Goal: Task Accomplishment & Management: Use online tool/utility

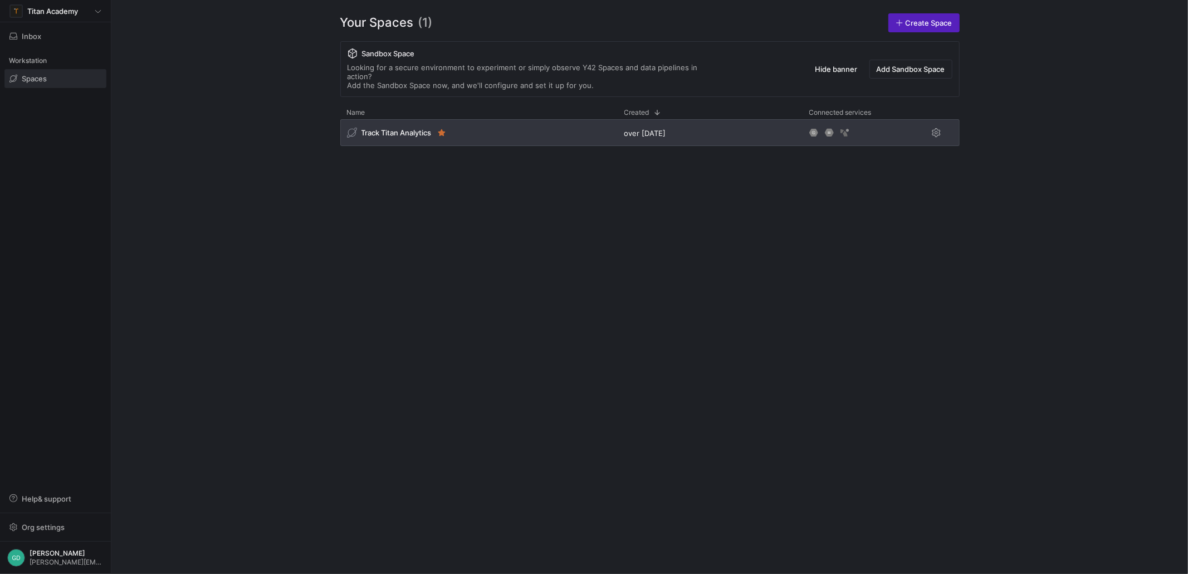
click at [380, 128] on span "Track Titan Analytics" at bounding box center [397, 132] width 70 height 9
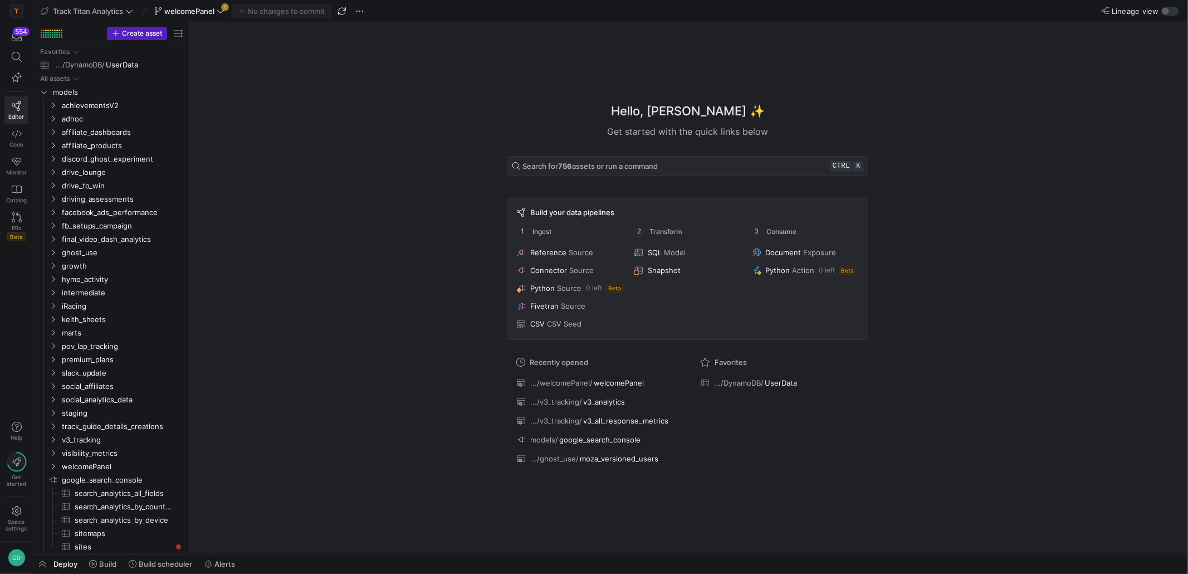
drag, startPoint x: 379, startPoint y: 211, endPoint x: 209, endPoint y: 213, distance: 169.9
click at [375, 211] on div "Hello, [PERSON_NAME] ✨ Get started with the quick links below Search for 756 as…" at bounding box center [687, 287] width 987 height 531
click at [85, 470] on span "welcomePanel" at bounding box center [109, 466] width 95 height 13
click at [108, 482] on span "welcomePanel​​​​​​​​​​" at bounding box center [121, 480] width 103 height 13
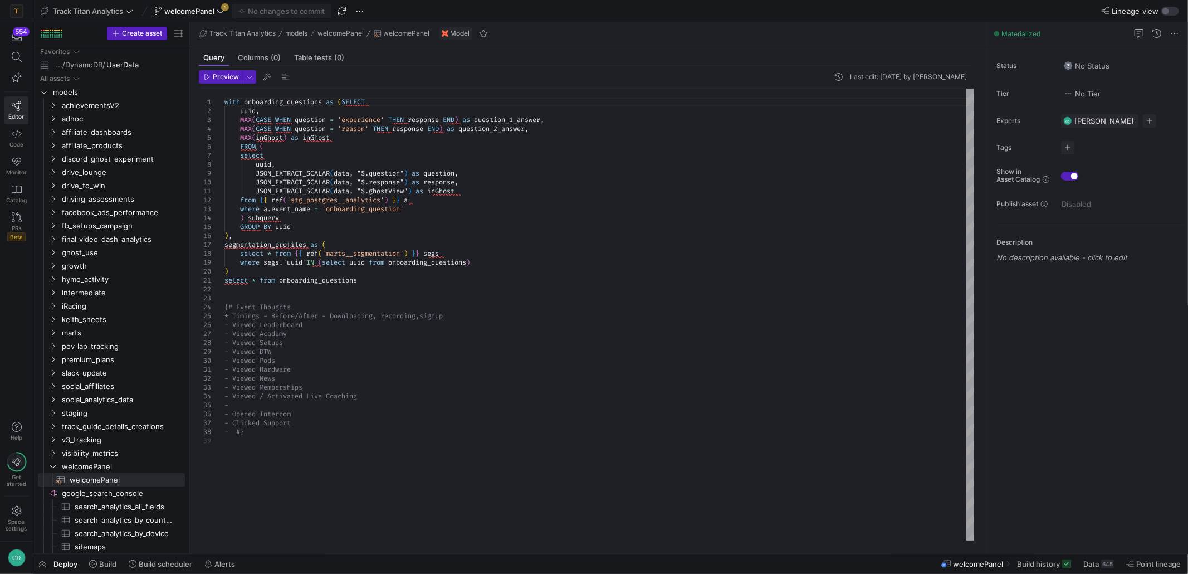
click at [582, 241] on div "with onboarding_questions as ( SELECT uuid , MAX ( CASE WHEN question = 'experi…" at bounding box center [600, 315] width 750 height 452
click at [471, 269] on div "with onboarding_questions as ( SELECT uuid , MAX ( CASE WHEN question = 'experi…" at bounding box center [600, 315] width 750 height 452
click at [469, 282] on div "with onboarding_questions as ( SELECT uuid , MAX ( CASE WHEN question = 'experi…" at bounding box center [600, 315] width 750 height 452
click at [471, 300] on div "with onboarding_questions as ( SELECT uuid , MAX ( CASE WHEN question = 'experi…" at bounding box center [600, 315] width 750 height 452
click at [550, 135] on div "with onboarding_questions as ( SELECT uuid , MAX ( CASE WHEN question = 'experi…" at bounding box center [600, 315] width 750 height 452
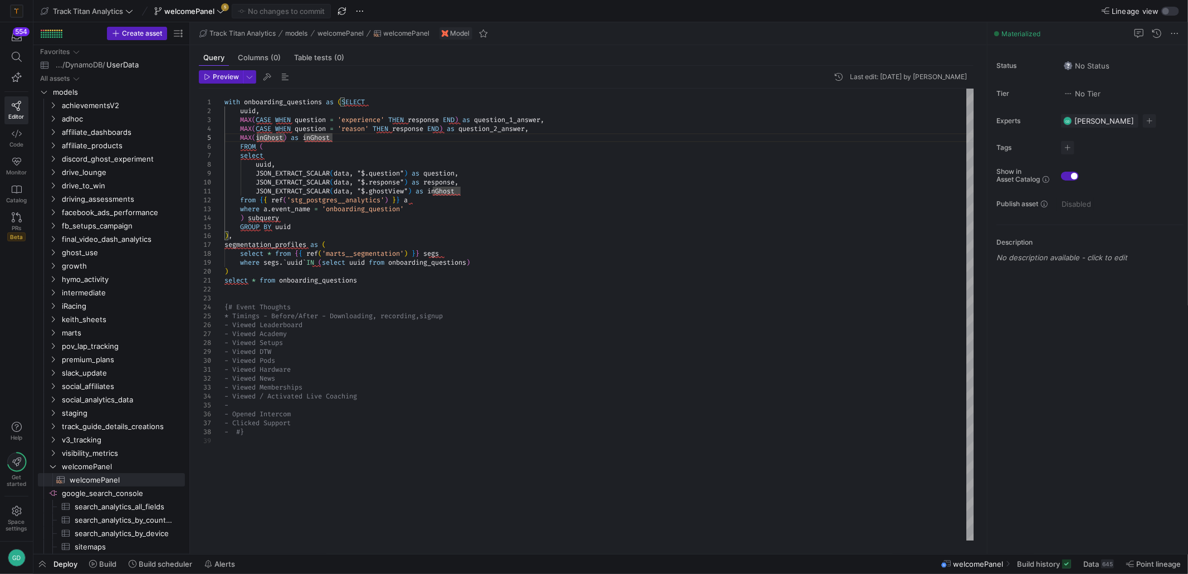
click at [564, 129] on div "with onboarding_questions as ( SELECT uuid , MAX ( CASE WHEN question = 'experi…" at bounding box center [600, 315] width 750 height 452
click at [545, 131] on div "with onboarding_questions as ( SELECT uuid , MAX ( CASE WHEN question = 'experi…" at bounding box center [600, 315] width 750 height 452
click at [1043, 572] on span at bounding box center [1044, 564] width 63 height 18
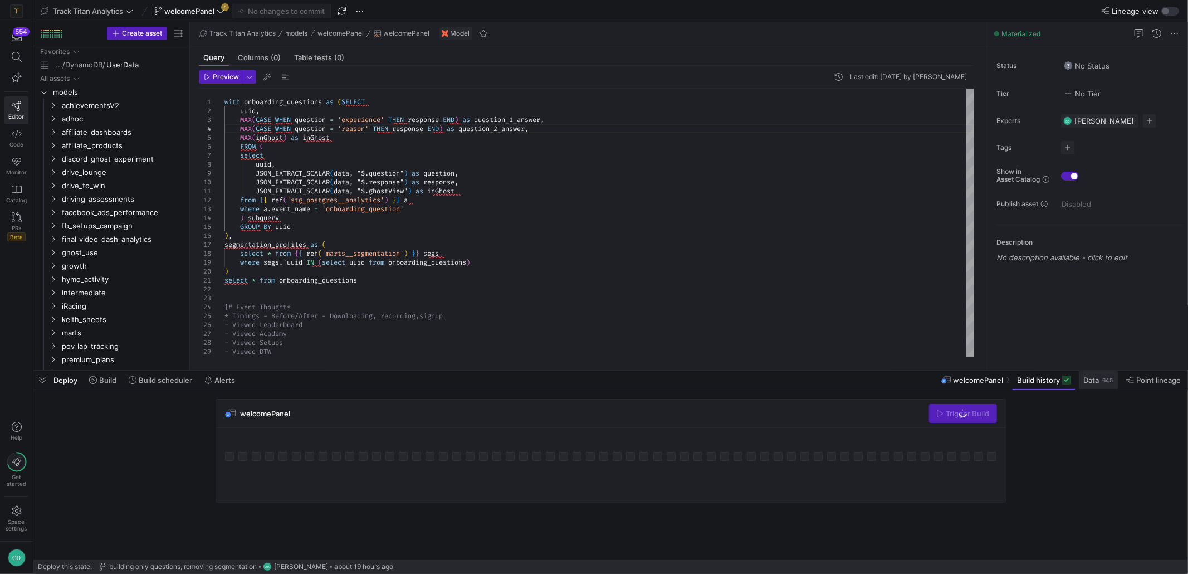
click at [1107, 379] on div "645" at bounding box center [1107, 379] width 13 height 9
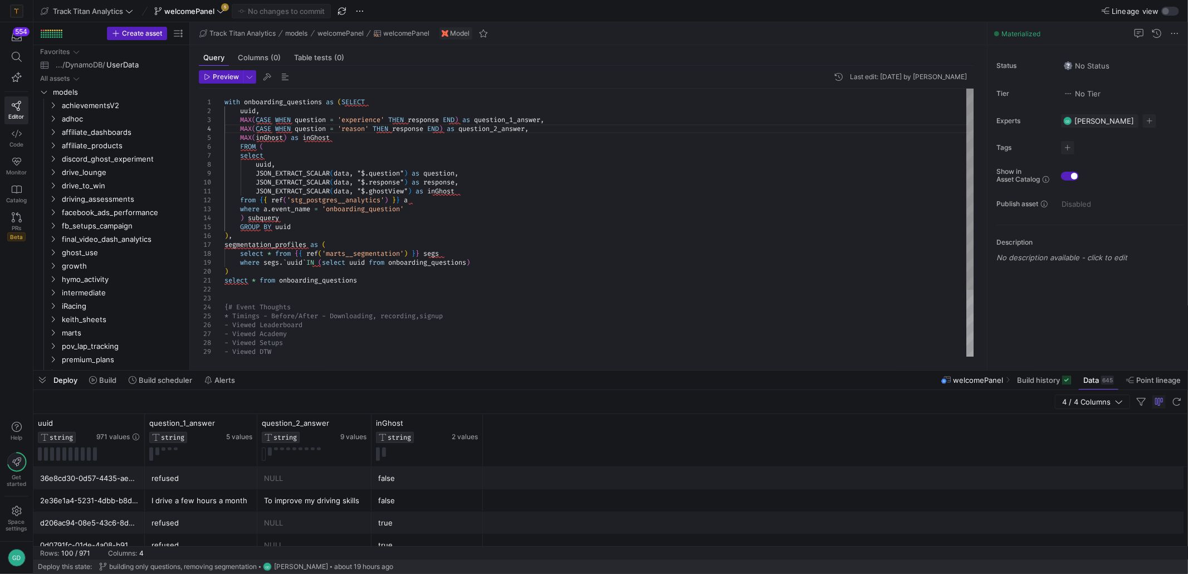
click at [497, 111] on div "with onboarding_questions as ( SELECT uuid , MAX ( CASE WHEN question = 'experi…" at bounding box center [600, 267] width 750 height 357
click at [498, 114] on div "with onboarding_questions as ( SELECT uuid , MAX ( CASE WHEN question = 'experi…" at bounding box center [600, 267] width 750 height 357
click at [504, 124] on div "with onboarding_questions as ( SELECT uuid , MAX ( CASE WHEN question = 'experi…" at bounding box center [600, 267] width 750 height 357
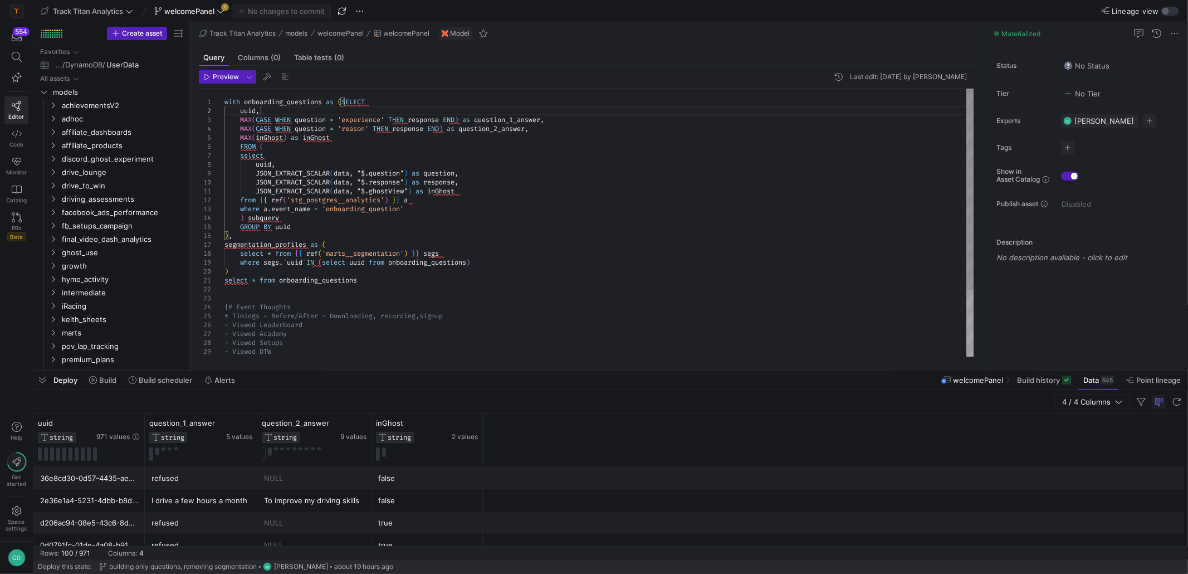
click at [504, 124] on div "with onboarding_questions as ( SELECT uuid , MAX ( CASE WHEN question = 'experi…" at bounding box center [600, 267] width 750 height 357
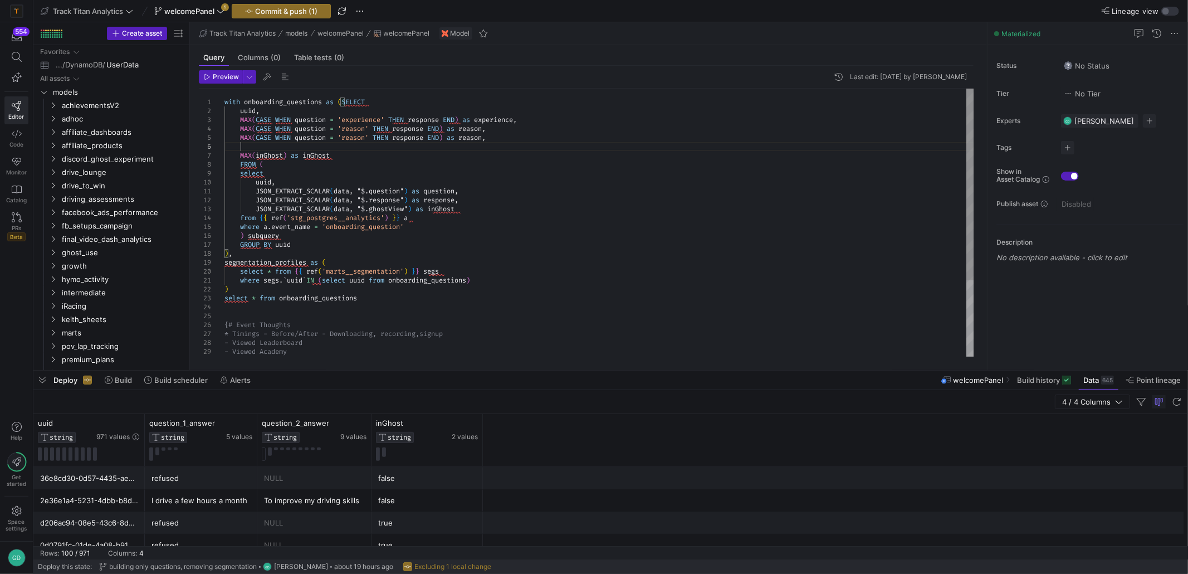
scroll to position [45, 15]
click at [354, 143] on div "with onboarding_questions as ( SELECT uuid , MAX ( CASE WHEN question = 'experi…" at bounding box center [600, 276] width 750 height 374
click at [357, 138] on div "with onboarding_questions as ( SELECT uuid , MAX ( CASE WHEN question = 'experi…" at bounding box center [600, 276] width 750 height 374
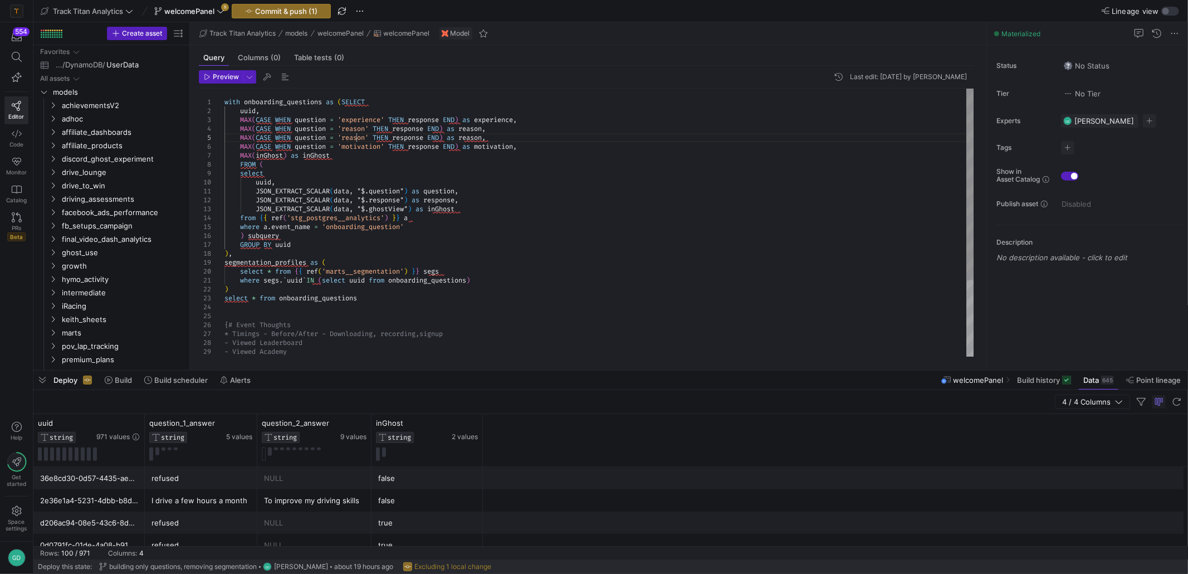
click at [357, 138] on div "with onboarding_questions as ( SELECT uuid , MAX ( CASE WHEN question = 'experi…" at bounding box center [600, 276] width 750 height 374
click at [501, 136] on div "with onboarding_questions as ( SELECT uuid , MAX ( CASE WHEN question = 'experi…" at bounding box center [600, 276] width 750 height 374
click at [553, 197] on div "with onboarding_questions as ( SELECT uuid , MAX ( CASE WHEN question = 'experi…" at bounding box center [600, 276] width 750 height 374
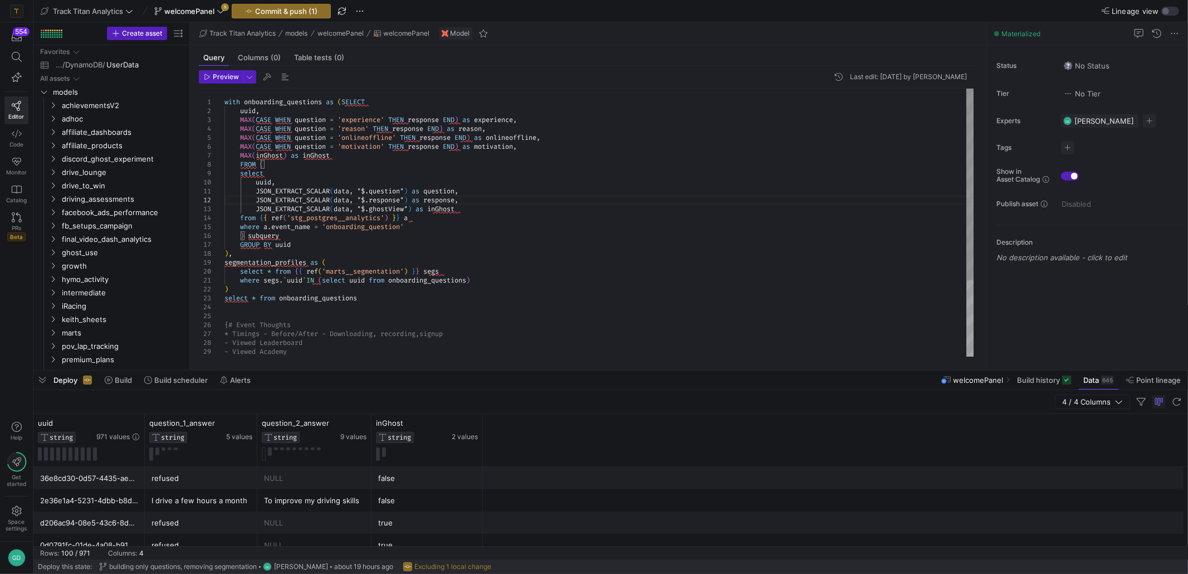
click at [562, 223] on div "with onboarding_questions as ( SELECT uuid , MAX ( CASE WHEN question = 'experi…" at bounding box center [600, 276] width 750 height 374
drag, startPoint x: 508, startPoint y: 143, endPoint x: 492, endPoint y: 138, distance: 16.0
click at [503, 140] on div "with onboarding_questions as ( SELECT uuid , MAX ( CASE WHEN question = 'experi…" at bounding box center [600, 276] width 750 height 374
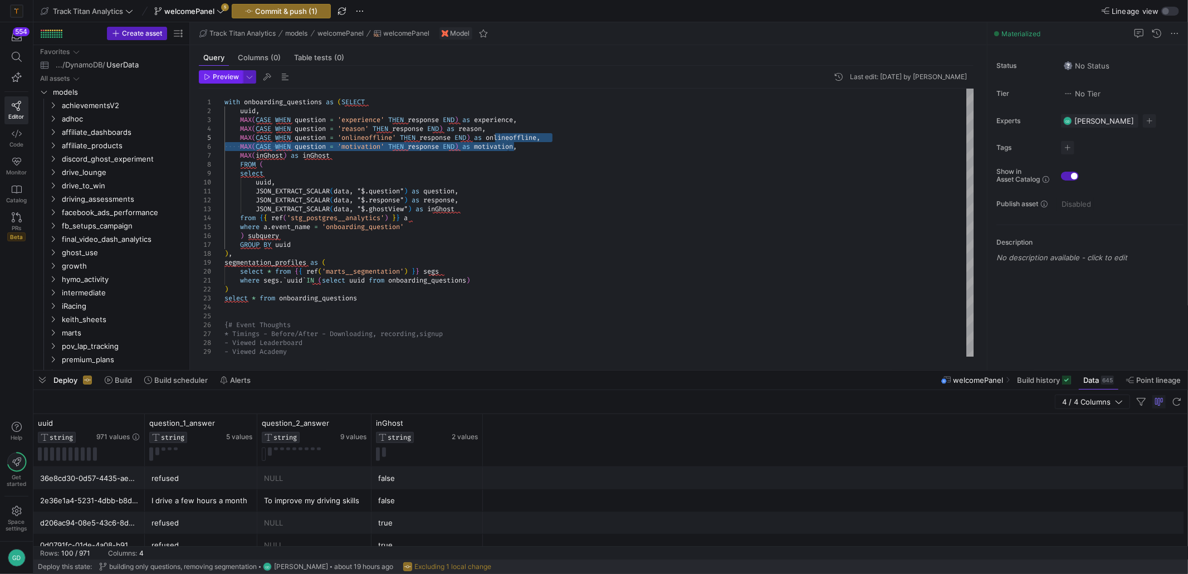
click at [236, 77] on span "Preview" at bounding box center [226, 77] width 26 height 8
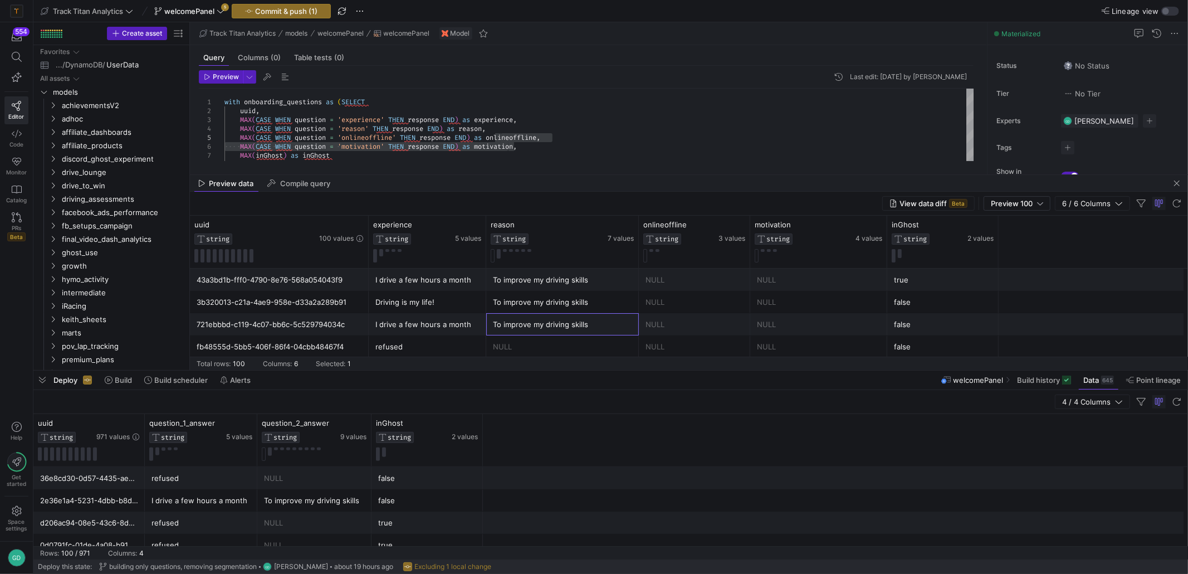
click at [520, 313] on div "To improve my driving skills" at bounding box center [562, 324] width 153 height 22
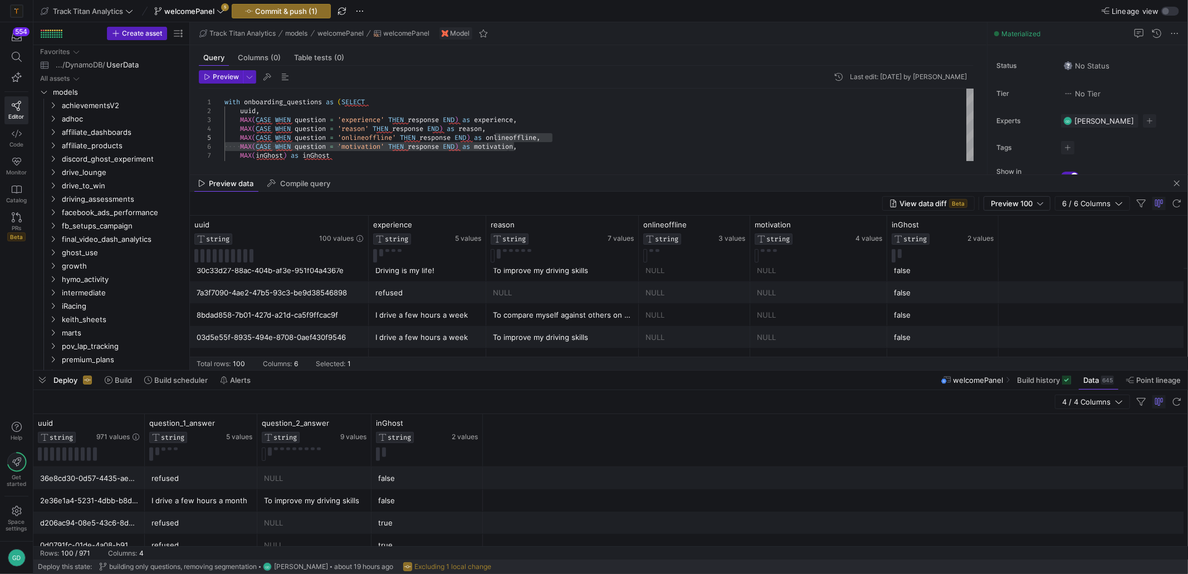
scroll to position [0, 0]
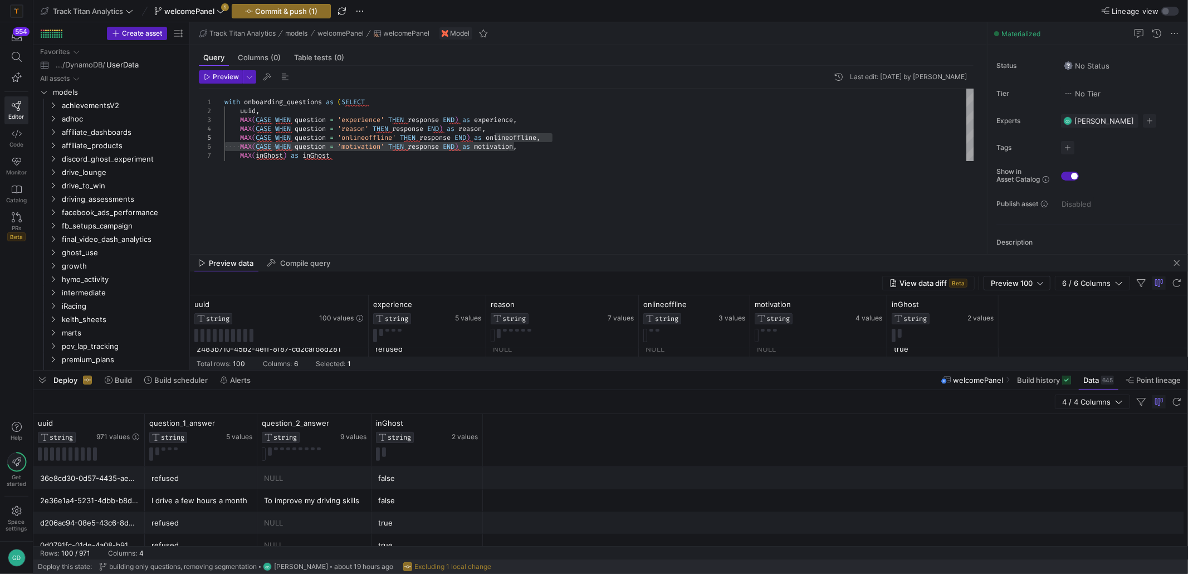
drag, startPoint x: 650, startPoint y: 174, endPoint x: 602, endPoint y: 236, distance: 77.4
click at [602, 254] on div at bounding box center [689, 254] width 998 height 1
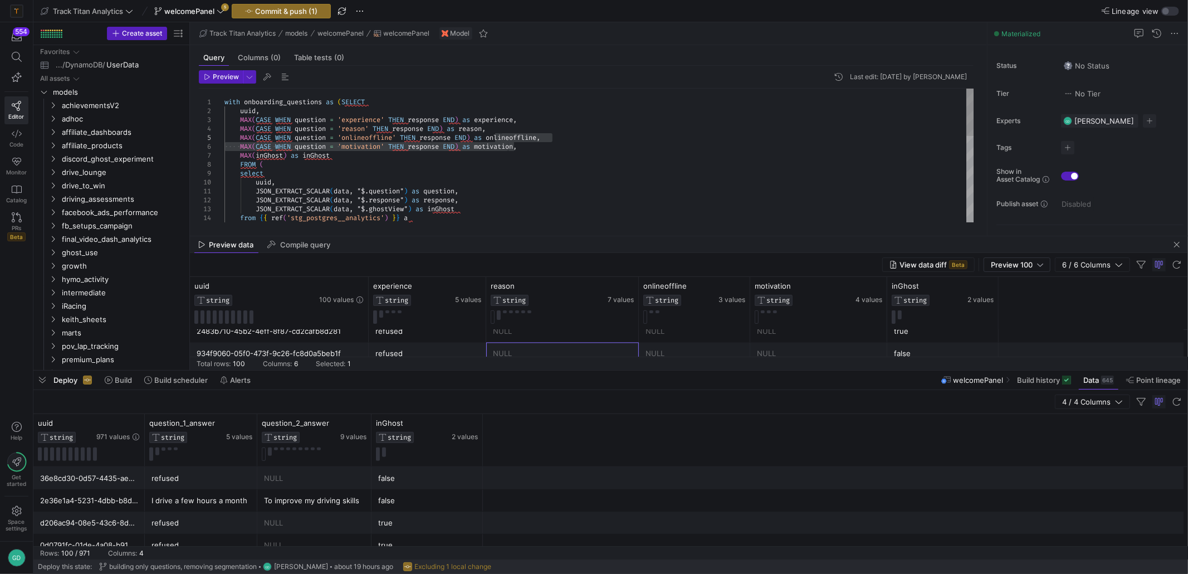
drag, startPoint x: 592, startPoint y: 222, endPoint x: 568, endPoint y: 203, distance: 30.9
click at [572, 193] on div "with onboarding_questions as ( SELECT uuid , MAX ( CASE WHEN question = 'experi…" at bounding box center [600, 276] width 750 height 374
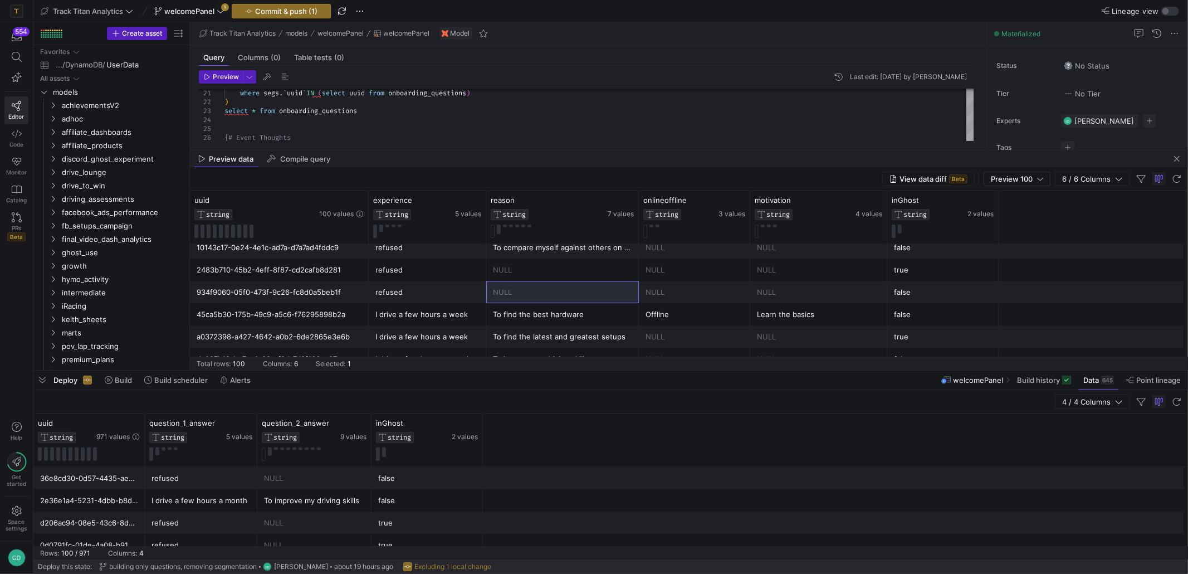
scroll to position [2096, 0]
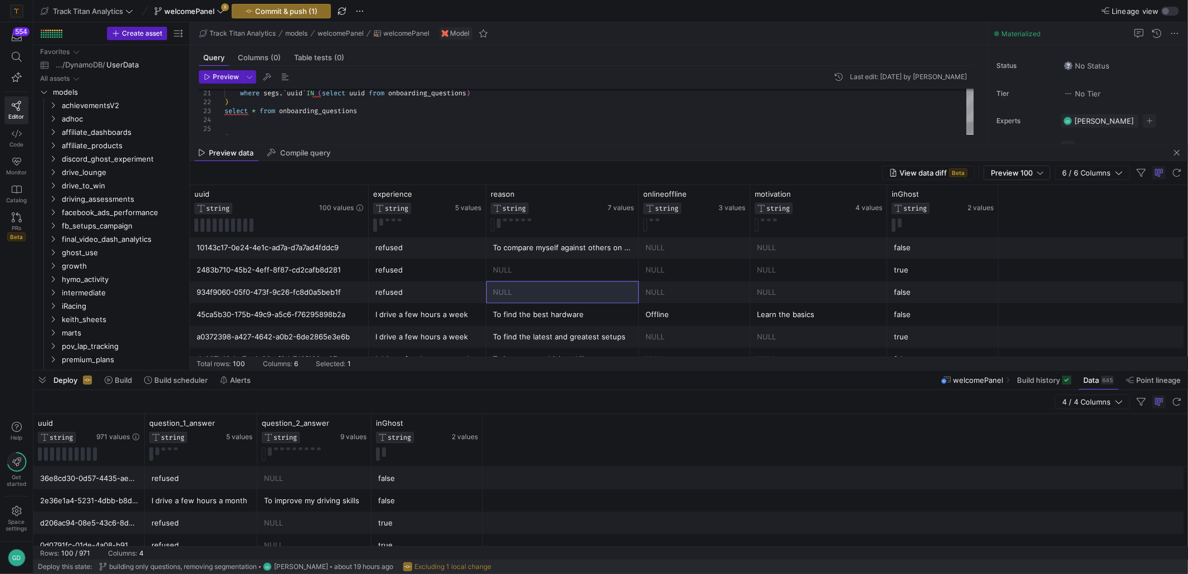
drag, startPoint x: 555, startPoint y: 235, endPoint x: 554, endPoint y: 143, distance: 91.9
click at [554, 144] on div at bounding box center [689, 144] width 998 height 1
click at [696, 369] on div at bounding box center [610, 370] width 1155 height 4
drag, startPoint x: 808, startPoint y: 281, endPoint x: 806, endPoint y: 275, distance: 6.5
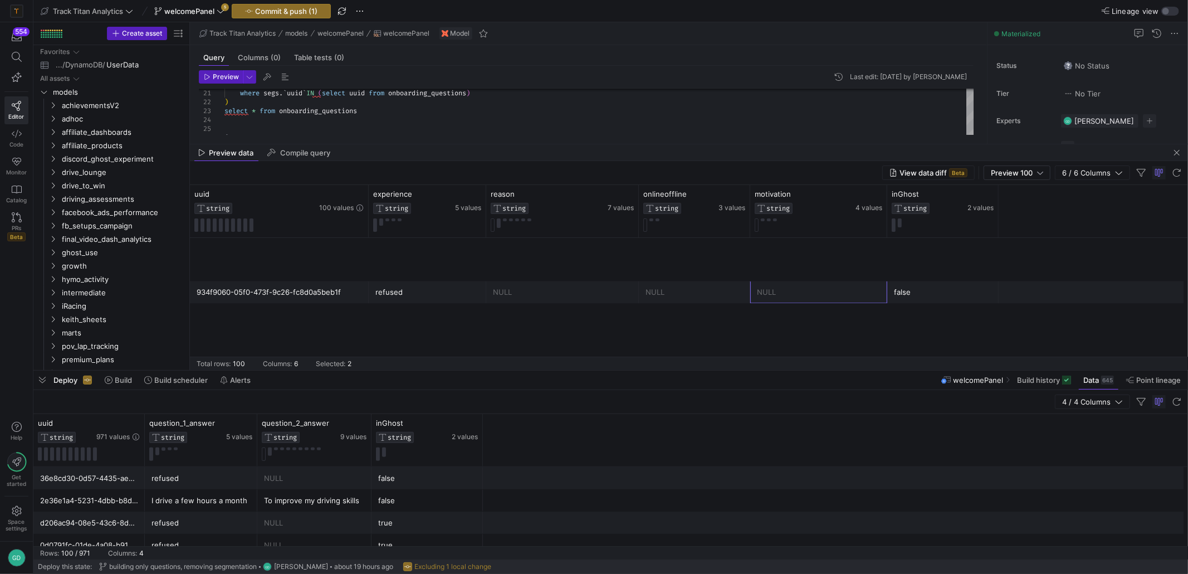
scroll to position [1651, 0]
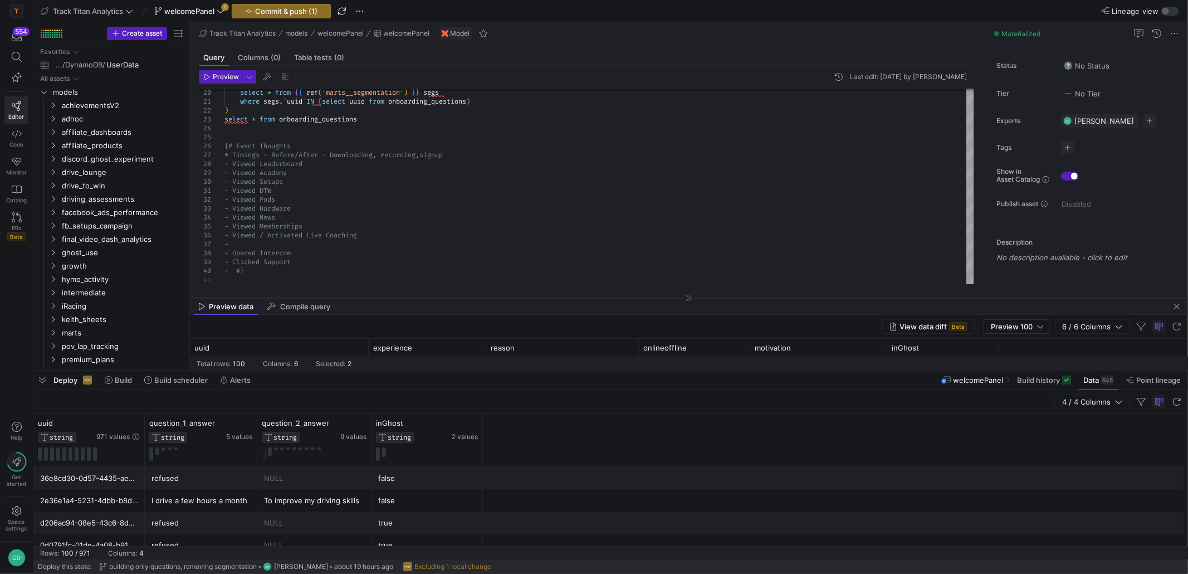
drag, startPoint x: 661, startPoint y: 144, endPoint x: 662, endPoint y: 296, distance: 152.1
click at [664, 297] on div at bounding box center [689, 297] width 998 height 1
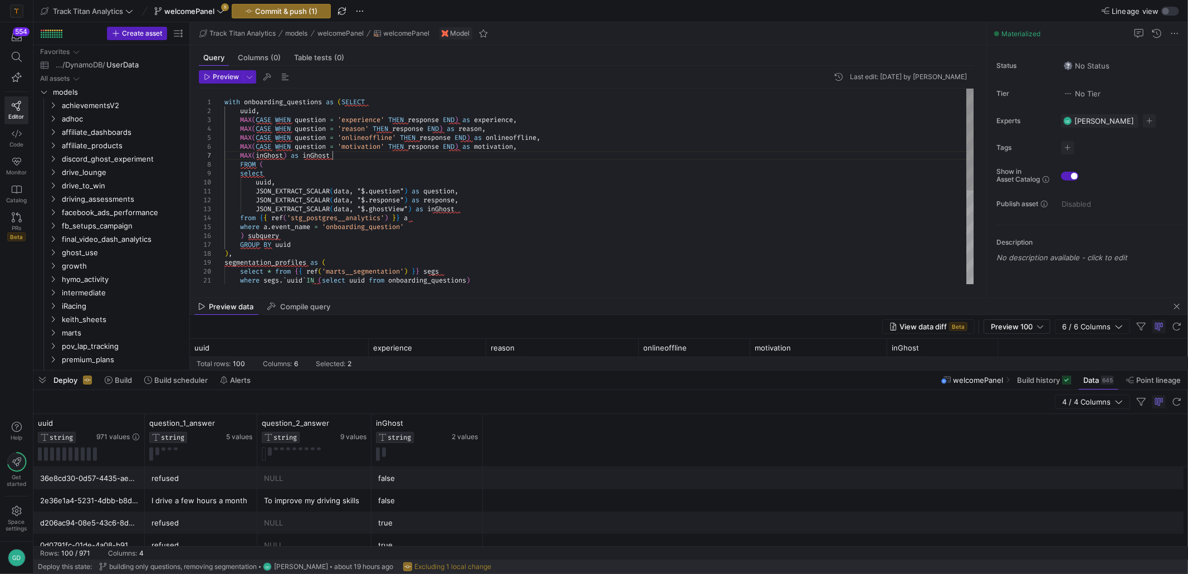
click at [356, 160] on div "where segs . ` uuid ` IN ( select uuid from onboarding_questions ) select * fro…" at bounding box center [600, 276] width 750 height 374
click at [489, 211] on div "where segs . ` uuid ` IN ( select uuid from onboarding_questions ) select * fro…" at bounding box center [600, 276] width 750 height 374
click at [387, 214] on div "select * from { { ref ( 'marts__segmentation' ) } } segs from { { ref ( 'stg_po…" at bounding box center [600, 280] width 750 height 383
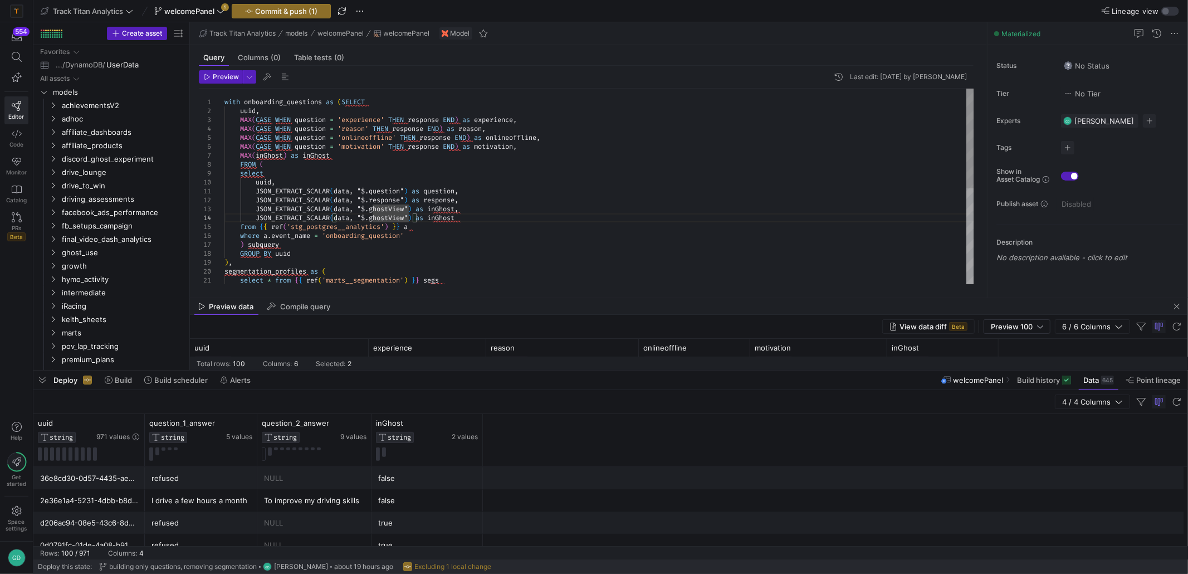
click at [452, 218] on div "select * from { { ref ( 'marts__segmentation' ) } } segs from { { ref ( 'stg_po…" at bounding box center [600, 280] width 750 height 383
click at [693, 233] on div "select * from { { ref ( 'marts__segmentation' ) } } segs from { { ref ( 'stg_po…" at bounding box center [600, 280] width 750 height 383
click at [394, 218] on div "select * from { { ref ( 'marts__segmentation' ) } } segs from { { ref ( 'stg_po…" at bounding box center [600, 280] width 750 height 383
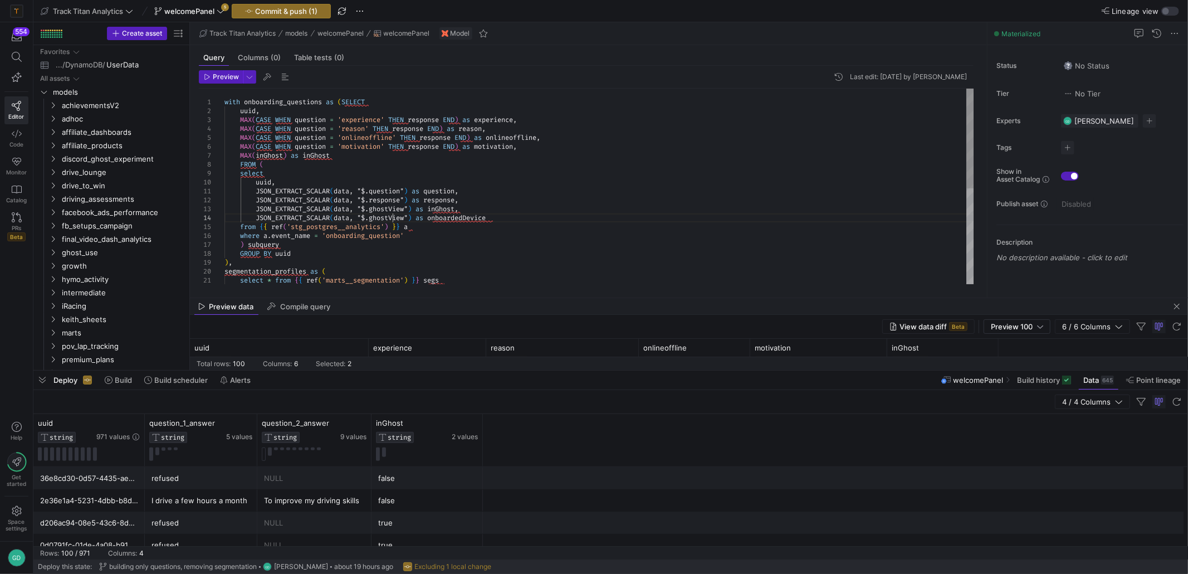
click at [394, 218] on div "select * from { { ref ( 'marts__segmentation' ) } } segs from { { ref ( 'stg_po…" at bounding box center [600, 280] width 750 height 383
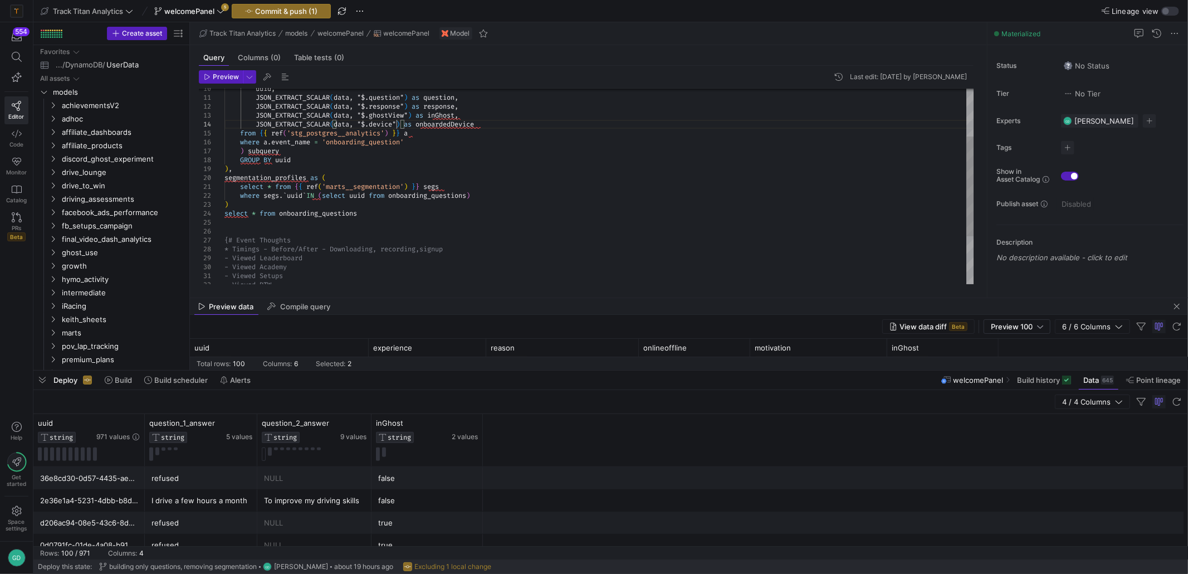
click at [313, 216] on div "select * from { { ref ( 'marts__segmentation' ) } } segs from { { ref ( 'stg_po…" at bounding box center [600, 186] width 750 height 383
click at [413, 209] on div "select * from { { ref ( 'marts__segmentation' ) } } segs from { { ref ( 'stg_po…" at bounding box center [600, 186] width 750 height 383
click at [413, 213] on div "select * from { { ref ( 'marts__segmentation' ) } } segs from { { ref ( 'stg_po…" at bounding box center [600, 186] width 750 height 383
click at [245, 209] on div "select * from { { ref ( 'marts__segmentation' ) } } segs from { { ref ( 'stg_po…" at bounding box center [600, 186] width 750 height 383
click at [242, 203] on div "select * from { { ref ( 'marts__segmentation' ) } } segs from { { ref ( 'stg_po…" at bounding box center [600, 186] width 750 height 383
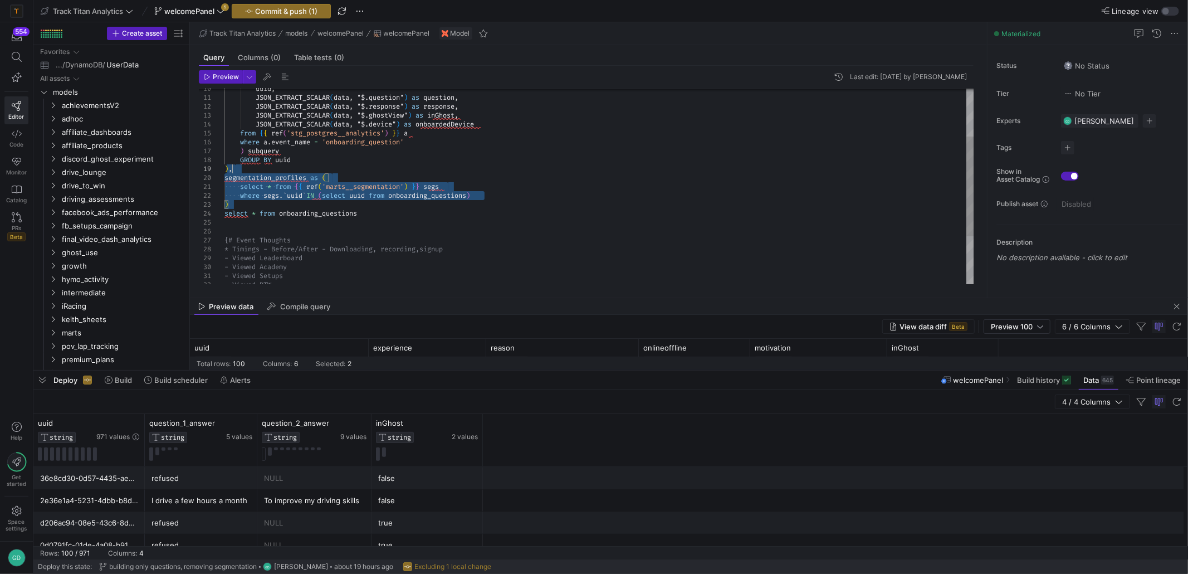
click at [243, 168] on div "select * from { { ref ( 'marts__segmentation' ) } } segs from { { ref ( 'stg_po…" at bounding box center [600, 186] width 750 height 383
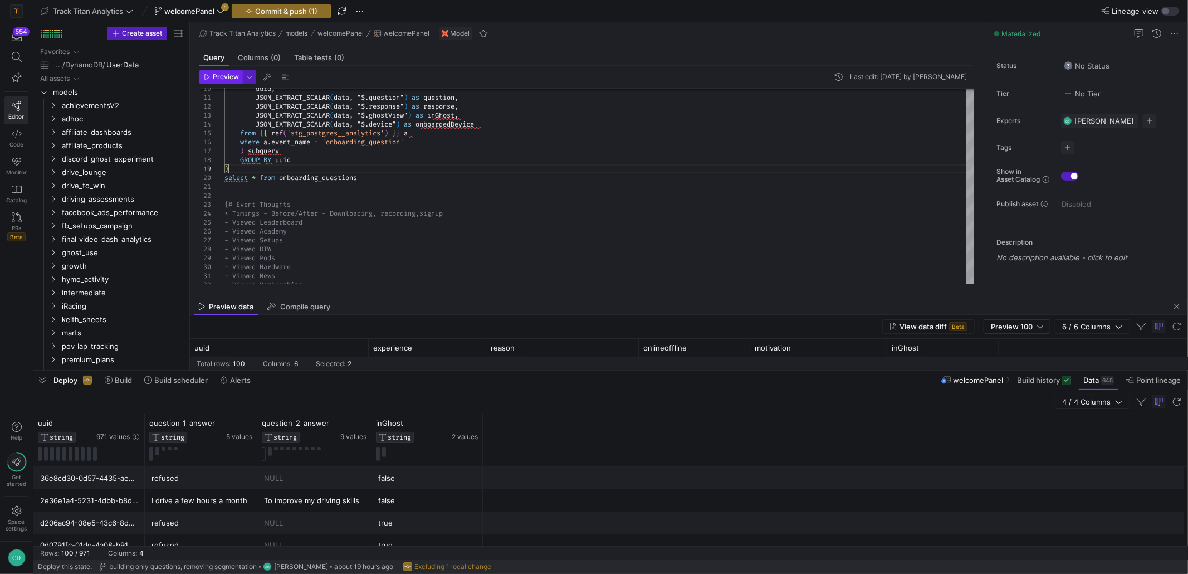
click at [229, 82] on span "button" at bounding box center [220, 77] width 43 height 12
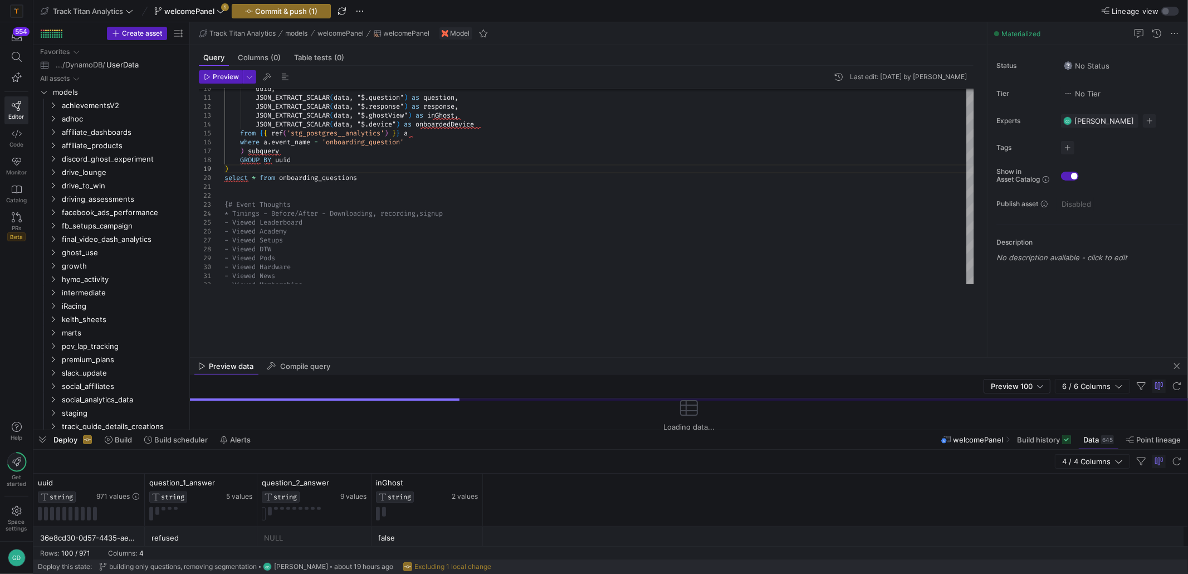
drag, startPoint x: 791, startPoint y: 370, endPoint x: 771, endPoint y: 396, distance: 33.0
click at [785, 428] on div at bounding box center [610, 430] width 1155 height 4
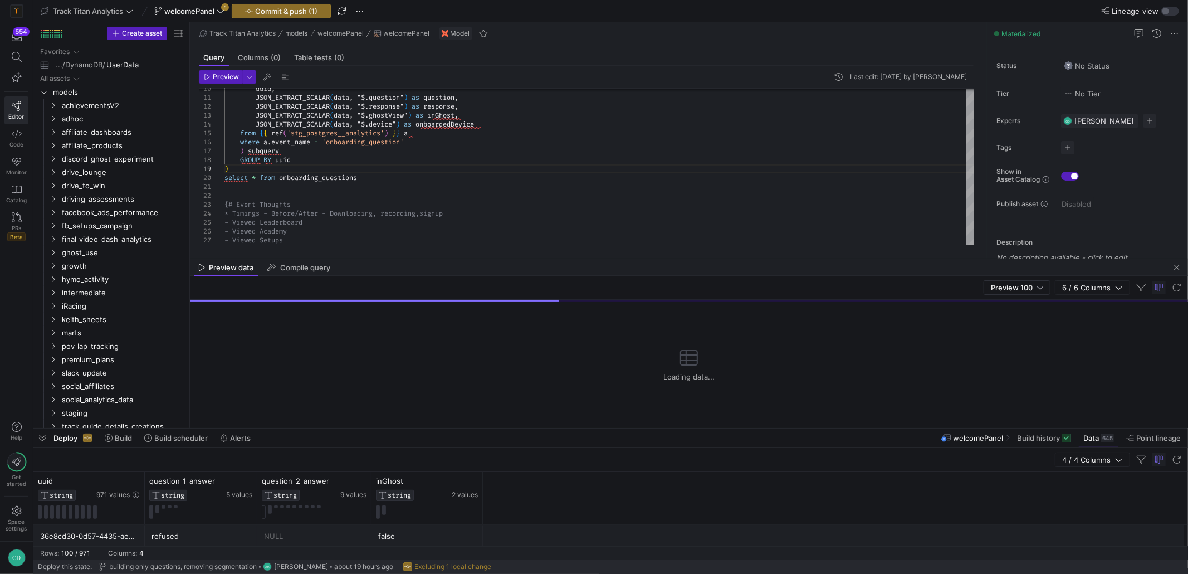
drag, startPoint x: 762, startPoint y: 354, endPoint x: 731, endPoint y: 256, distance: 103.3
click at [733, 258] on div at bounding box center [689, 258] width 998 height 1
click at [664, 194] on div "from { { ref ( 'stg_postgres__analytics' ) } } a where a . event_name = 'onboar…" at bounding box center [600, 169] width 750 height 348
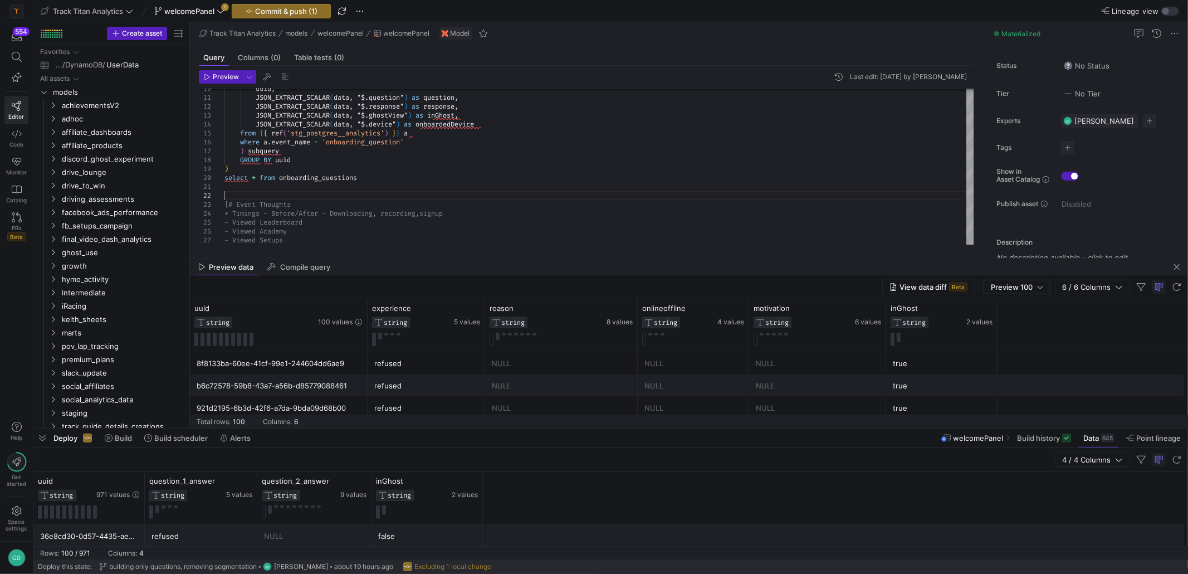
scroll to position [446, 0]
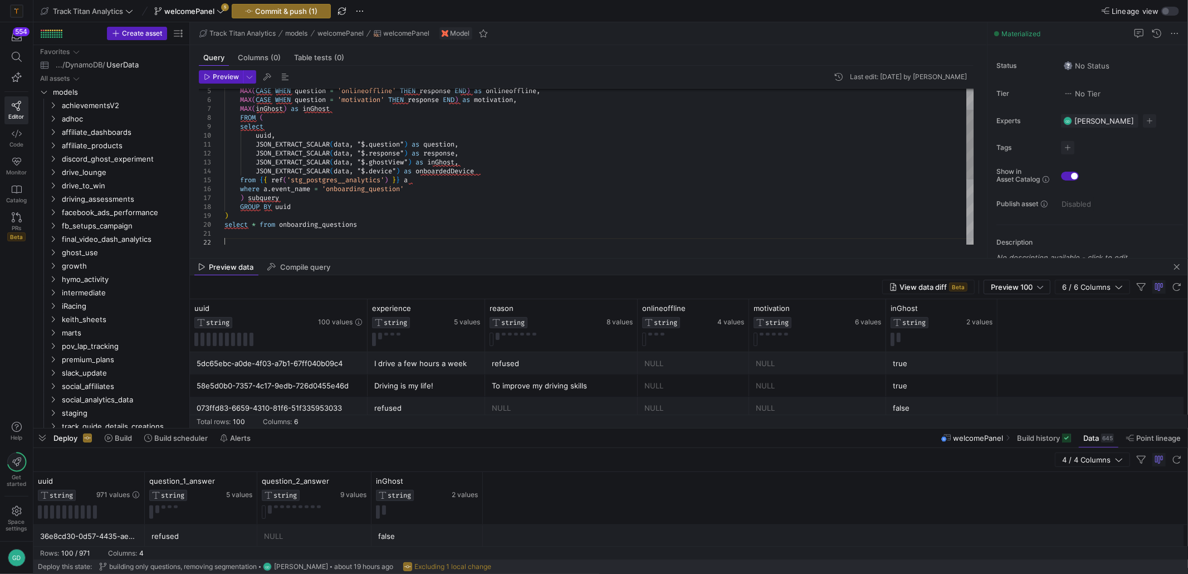
click at [351, 109] on div "from { { ref ( 'stg_postgres__analytics' ) } } a where a . event_name = 'onboar…" at bounding box center [600, 216] width 750 height 348
click at [466, 181] on div "from { { ref ( 'stg_postgres__analytics' ) } } a where a . event_name = 'onboar…" at bounding box center [600, 220] width 750 height 357
drag, startPoint x: 253, startPoint y: 118, endPoint x: 290, endPoint y: 134, distance: 40.9
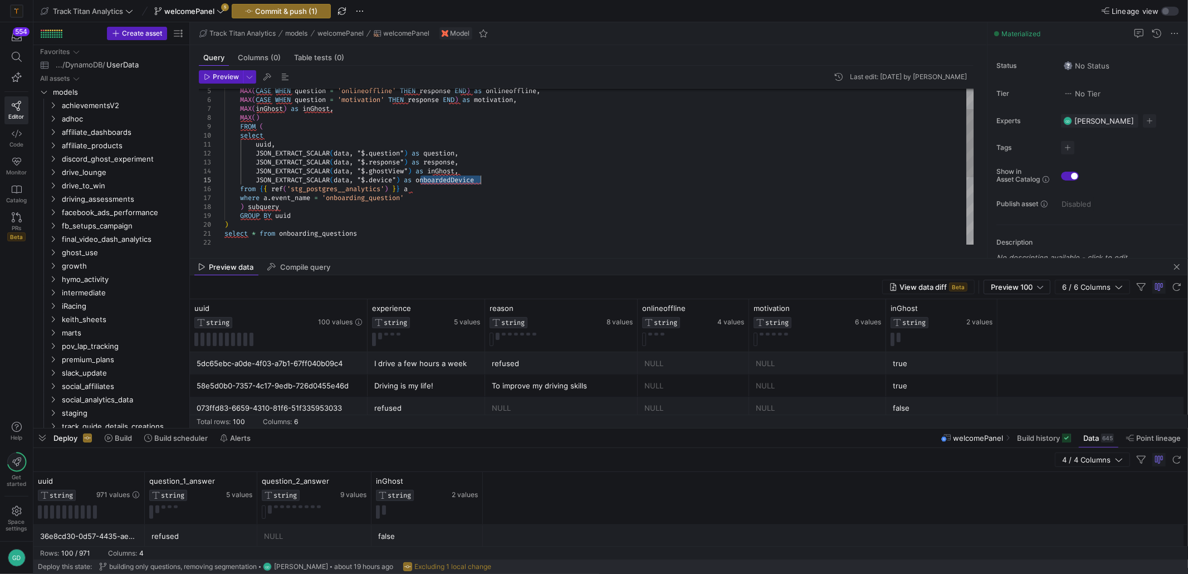
click at [253, 118] on div "from { { ref ( 'stg_postgres__analytics' ) } } a where a . event_name = 'onboar…" at bounding box center [600, 220] width 750 height 357
click at [224, 73] on span "Preview" at bounding box center [226, 77] width 26 height 8
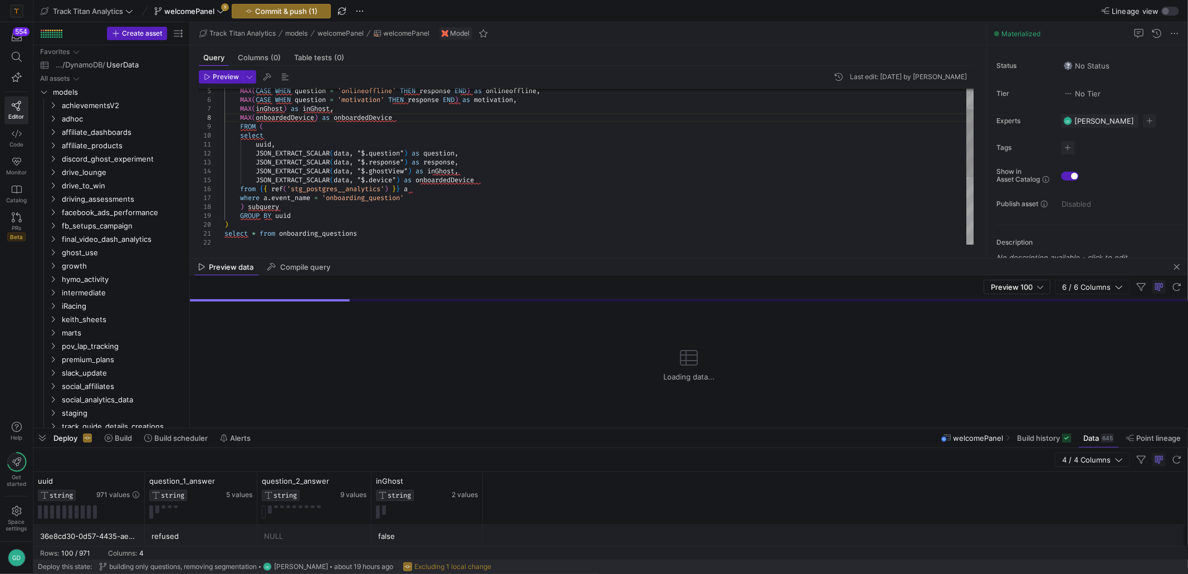
type textarea "uuid, JSON_EXTRACT_SCALAR(data, "$.question") as question, JSON_EXTRACT_SCALAR(…"
click at [420, 162] on div "from { { ref ( 'stg_postgres__analytics' ) } } a where a . event_name = 'onboar…" at bounding box center [600, 220] width 750 height 357
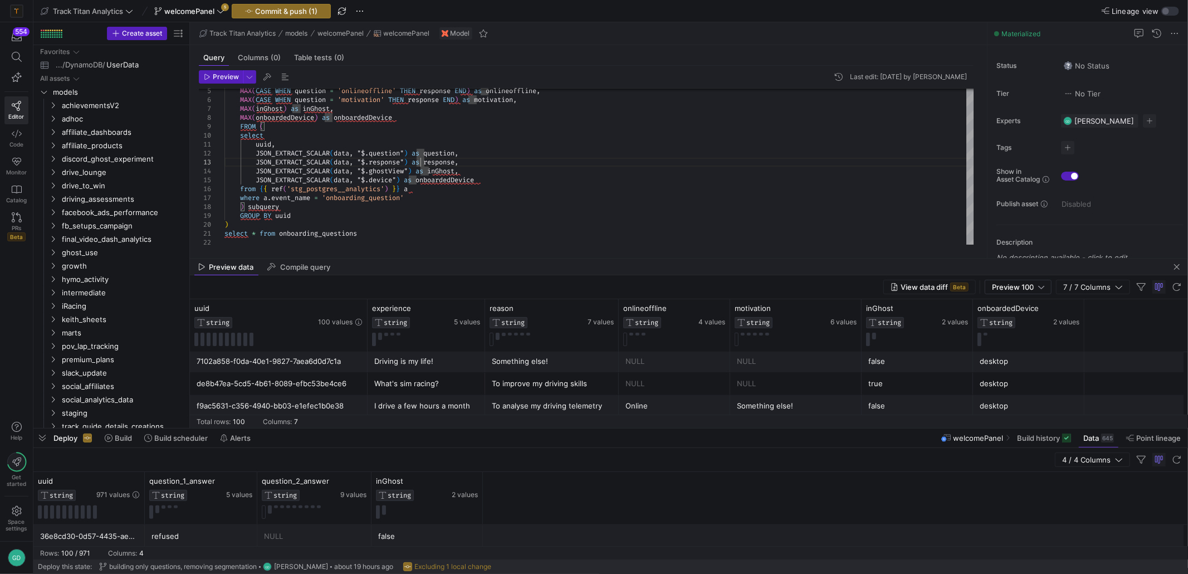
scroll to position [2153, 0]
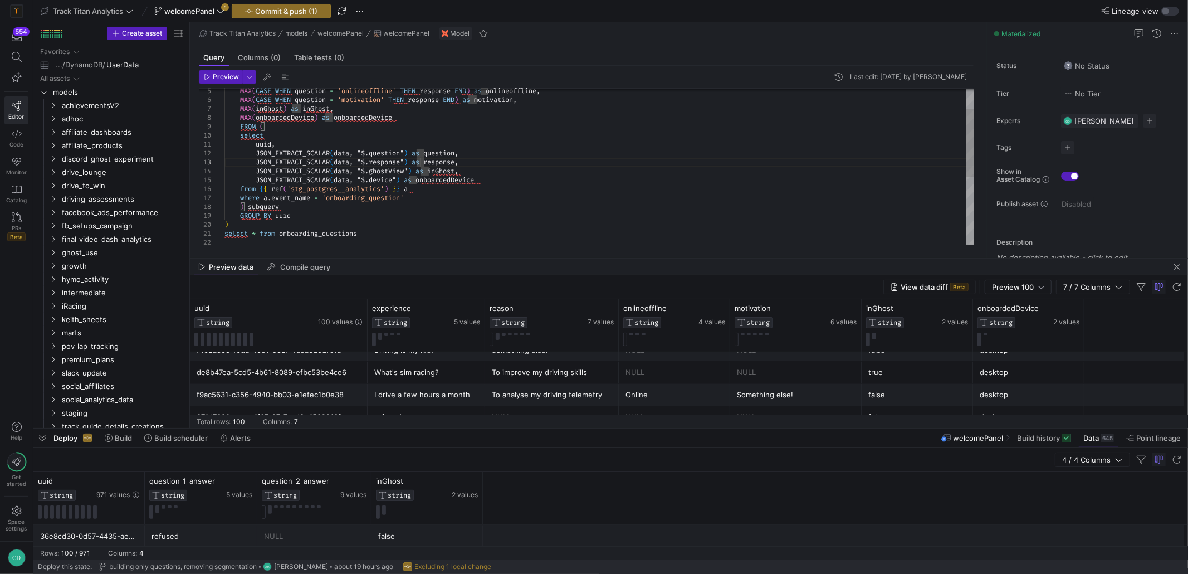
click at [448, 184] on div "from { { ref ( 'stg_postgres__analytics' ) } } a where a . event_name = 'onboar…" at bounding box center [600, 220] width 750 height 357
click at [258, 11] on span "Commit & push (1)" at bounding box center [286, 11] width 62 height 9
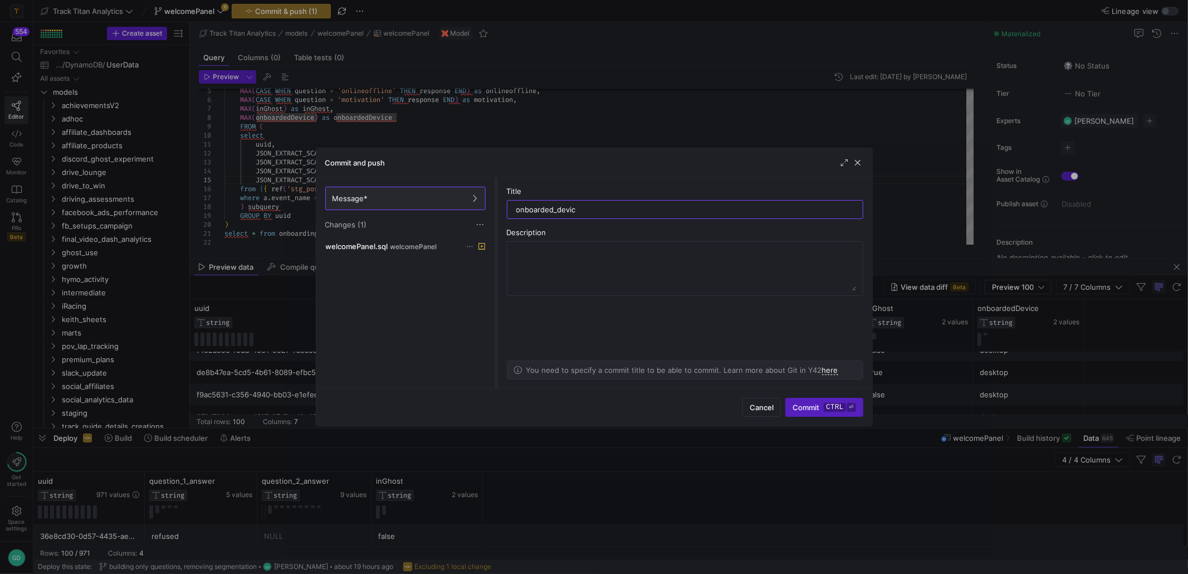
type input "onboarded_device"
type input "adding updated questions and onboarding device"
click at [834, 400] on span "submit" at bounding box center [824, 407] width 76 height 18
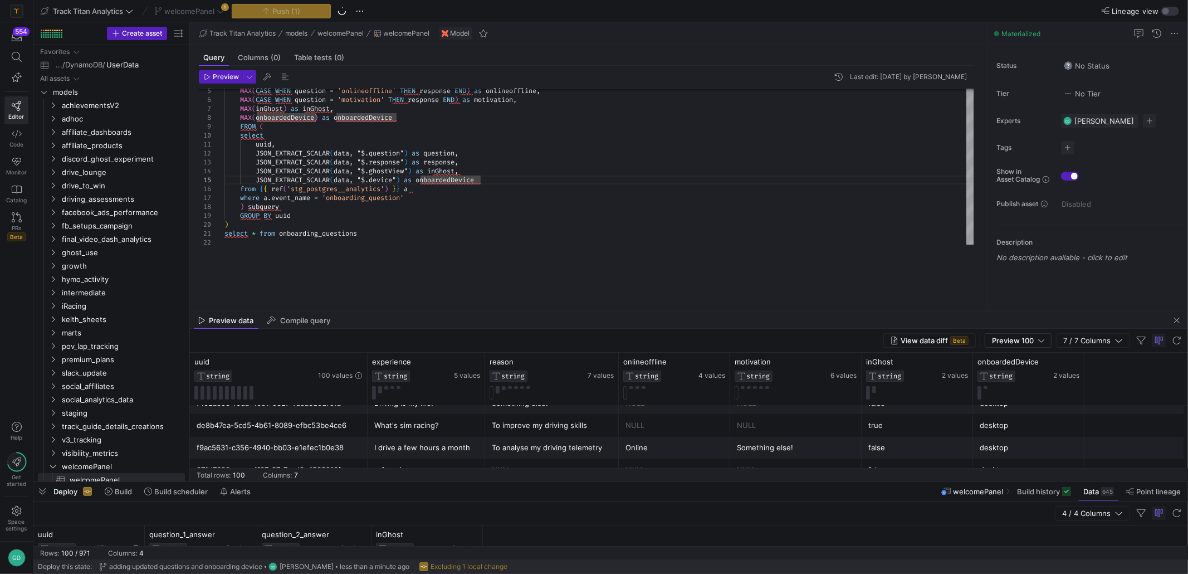
drag, startPoint x: 544, startPoint y: 426, endPoint x: 531, endPoint y: 469, distance: 45.3
click at [534, 484] on div at bounding box center [610, 482] width 1155 height 4
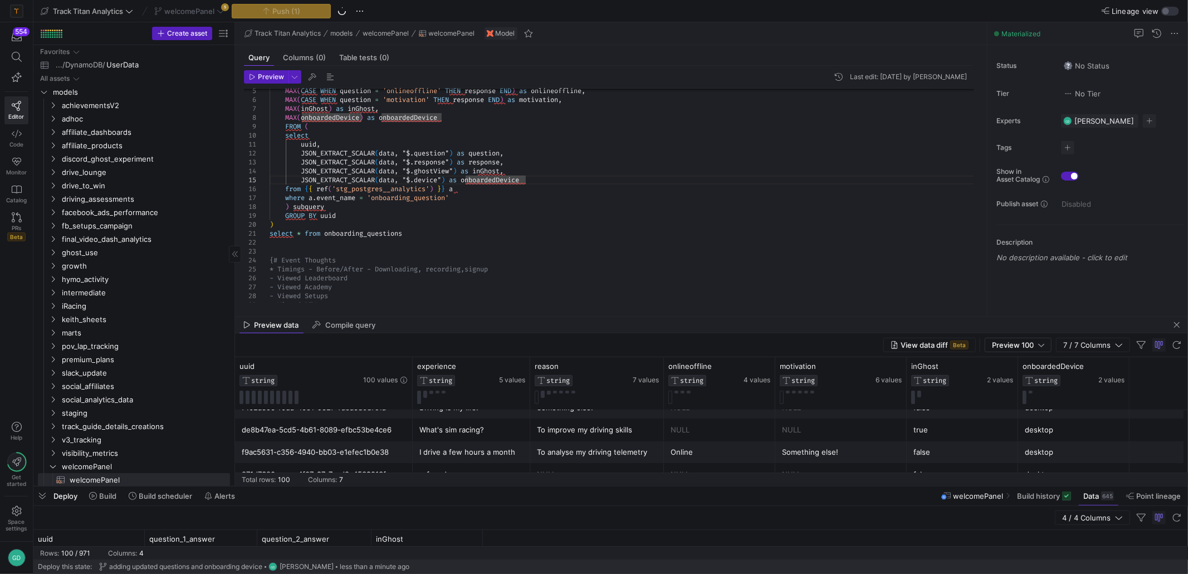
drag, startPoint x: 188, startPoint y: 212, endPoint x: 224, endPoint y: 211, distance: 35.7
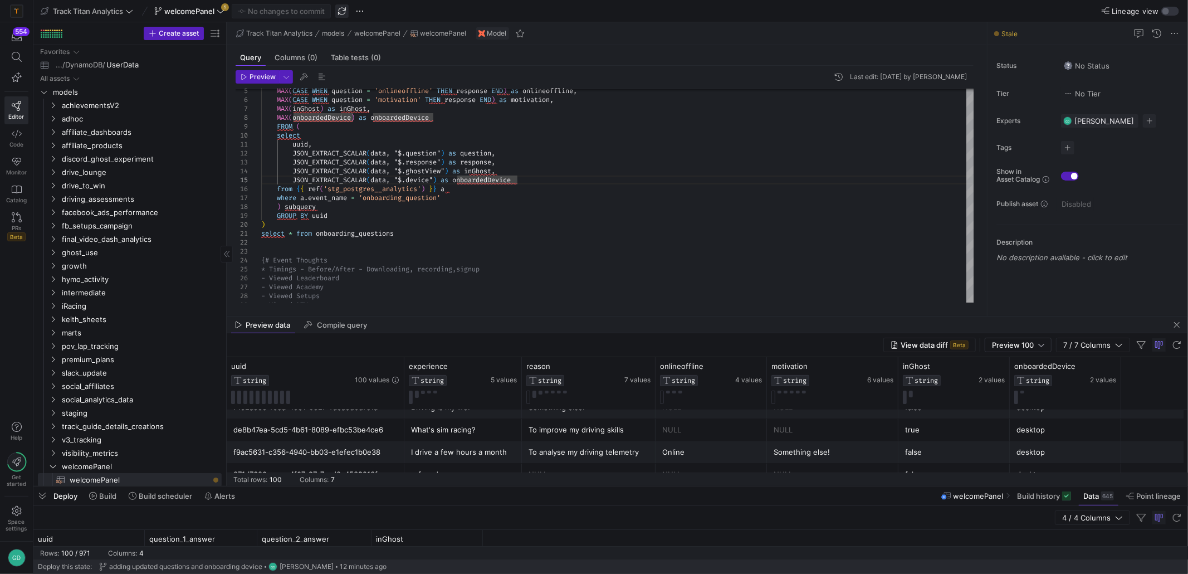
click at [347, 11] on span "button" at bounding box center [341, 10] width 13 height 13
click at [384, 168] on div "from { { ref ( 'stg_postgres__analytics' ) } } a where a . event_name = 'onboar…" at bounding box center [617, 220] width 713 height 357
click at [225, 9] on icon at bounding box center [221, 11] width 8 height 8
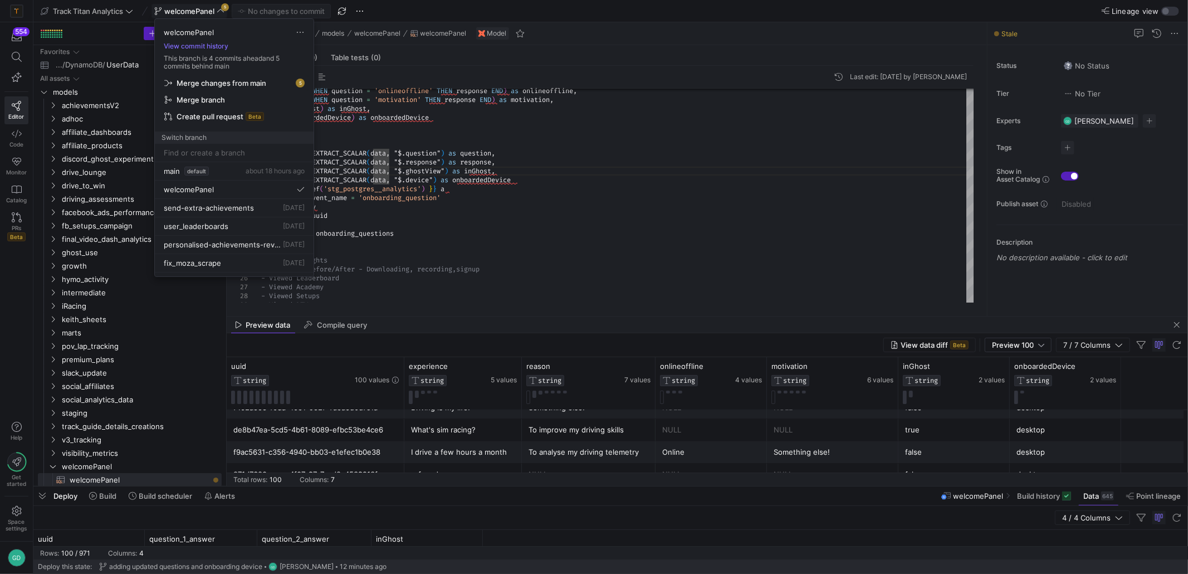
click at [250, 82] on span "Merge changes from main" at bounding box center [222, 83] width 90 height 9
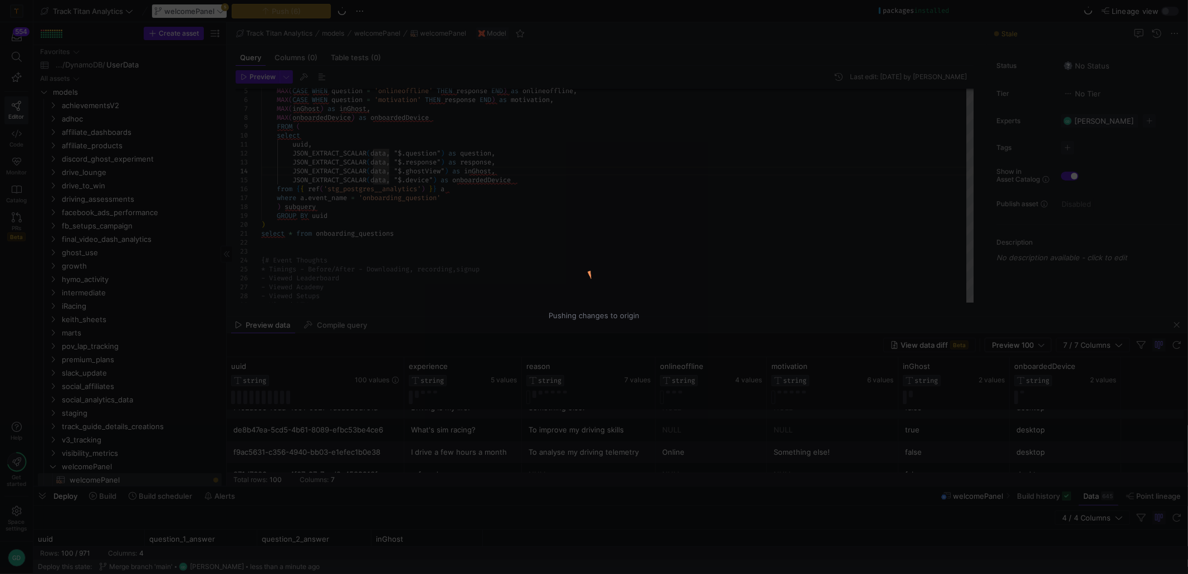
click at [532, 165] on div "Pushing changes to origin" at bounding box center [594, 287] width 1188 height 574
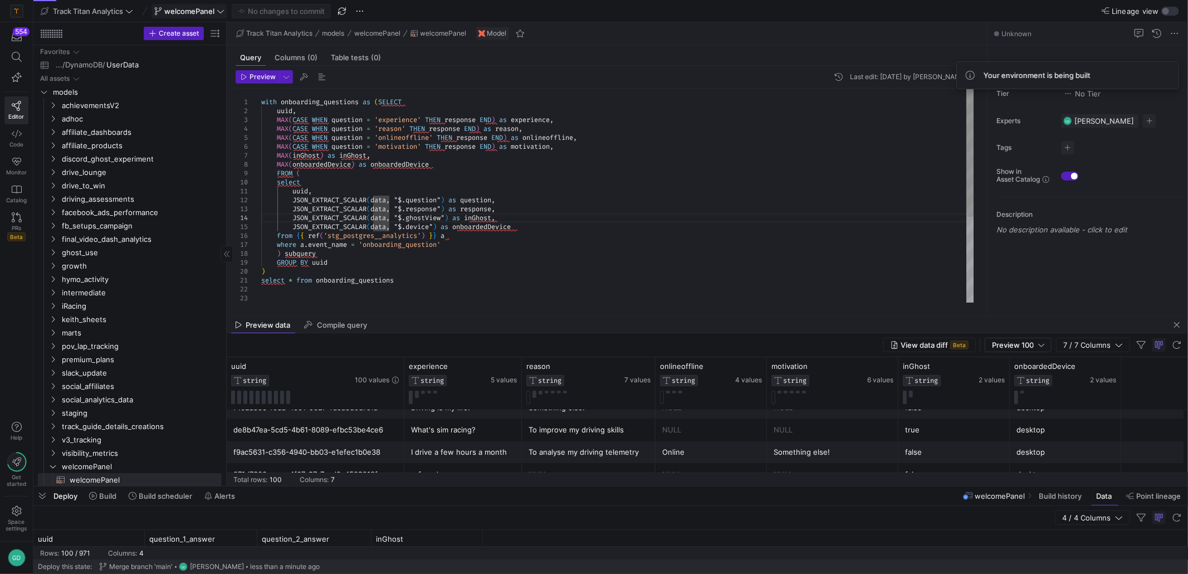
click at [518, 118] on div "from { { ref ( 'stg_postgres__analytics' ) } } a where a . event_name = 'onboar…" at bounding box center [617, 267] width 713 height 357
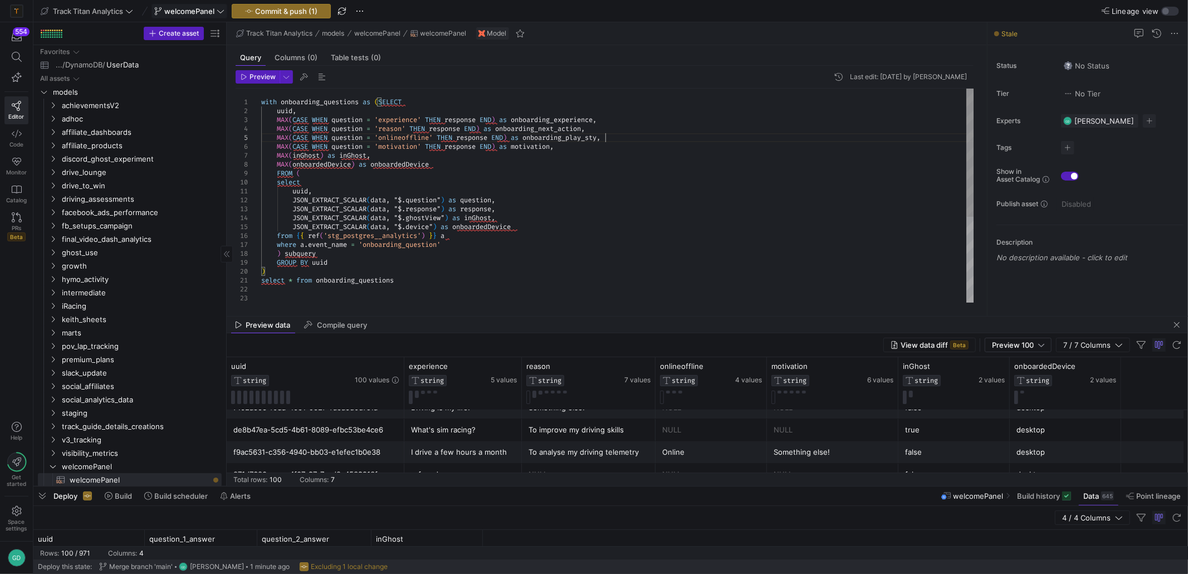
scroll to position [36, 352]
click at [243, 70] on y42-button "Preview" at bounding box center [258, 76] width 44 height 13
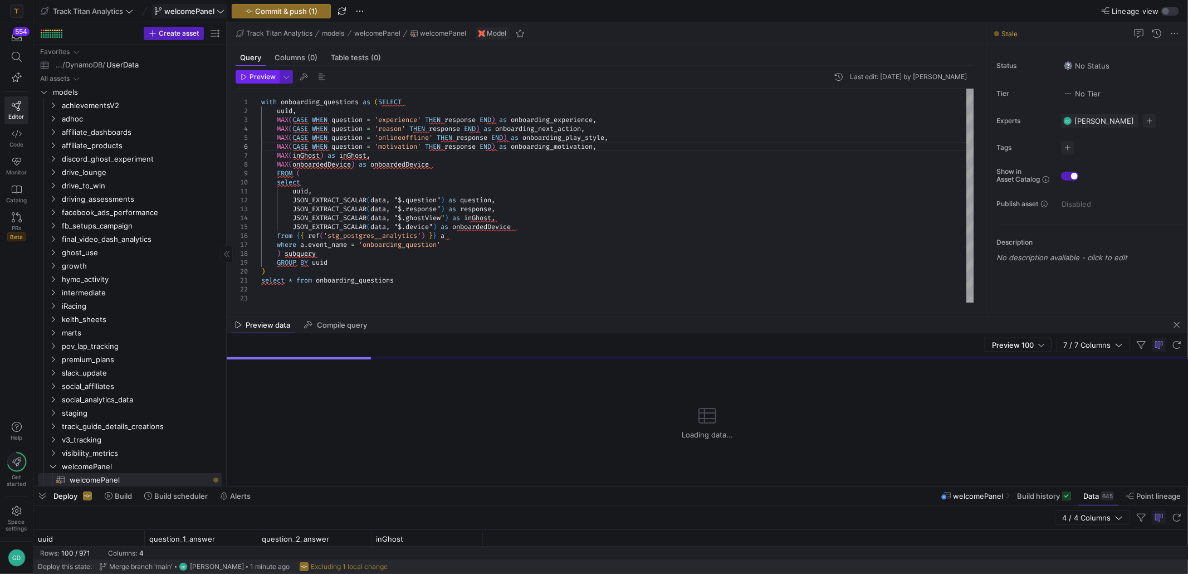
click at [243, 74] on icon "button" at bounding box center [244, 77] width 7 height 7
click at [455, 165] on div "from { { ref ( 'stg_postgres__analytics' ) } } a where a . event_name = 'onboar…" at bounding box center [617, 267] width 713 height 357
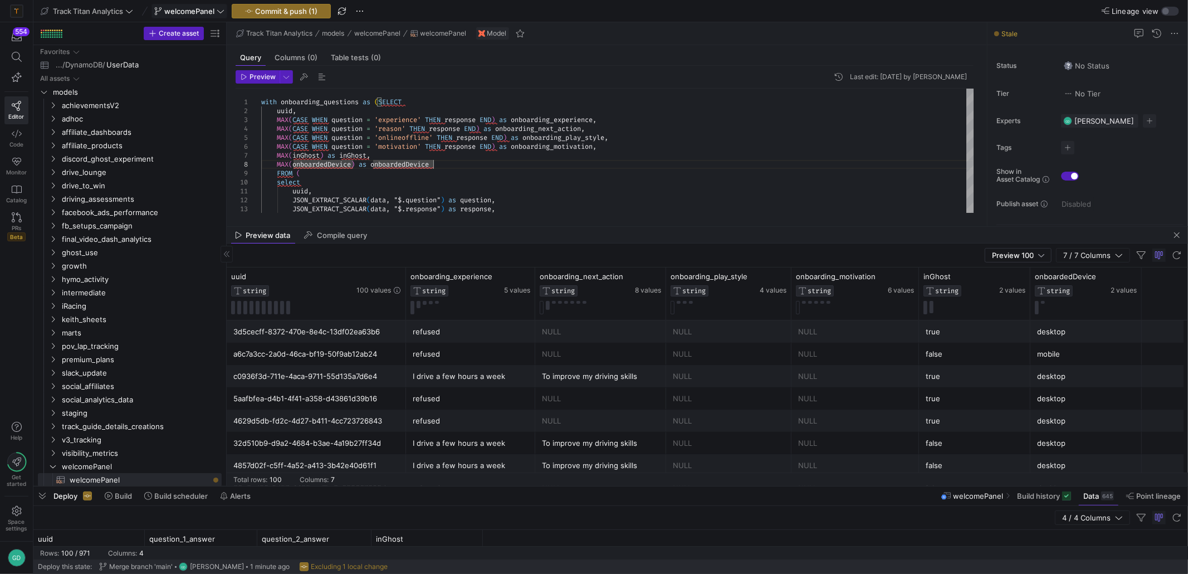
drag, startPoint x: 801, startPoint y: 315, endPoint x: 821, endPoint y: 230, distance: 87.6
click at [822, 226] on div at bounding box center [708, 226] width 962 height 1
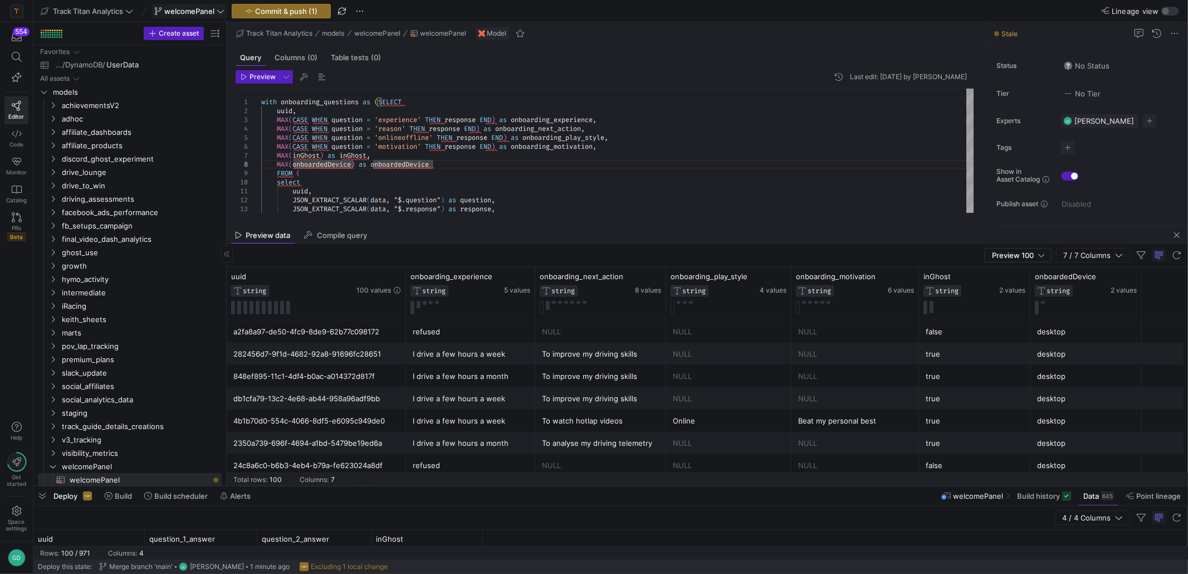
scroll to position [891, 0]
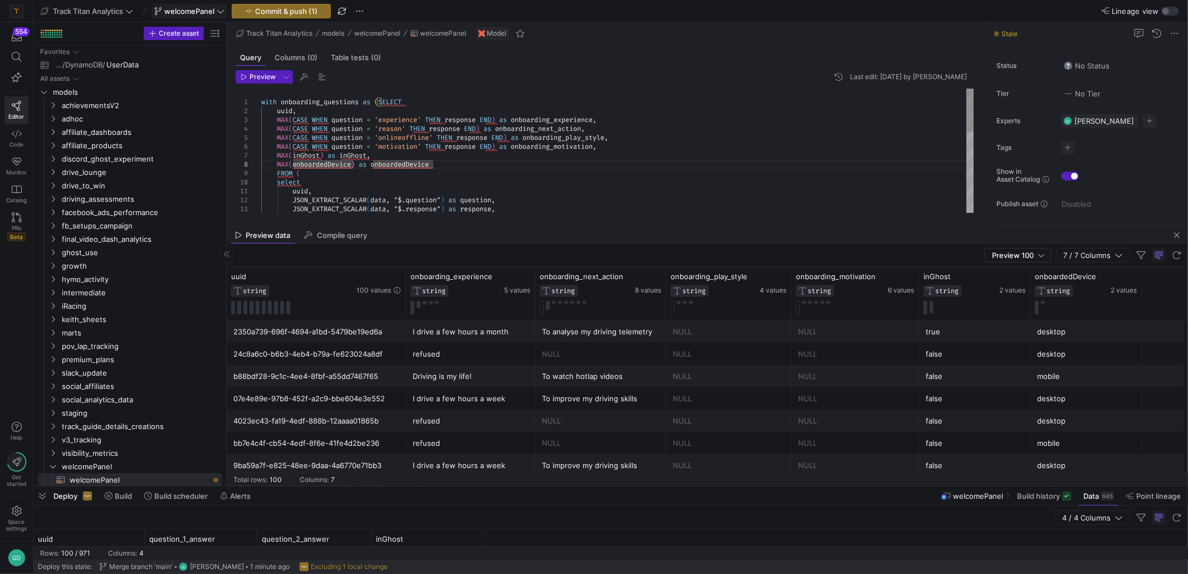
type textarea "uuid, JSON_EXTRACT_SCALAR(data, "$.question") as question, JSON_EXTRACT_SCALAR(…"
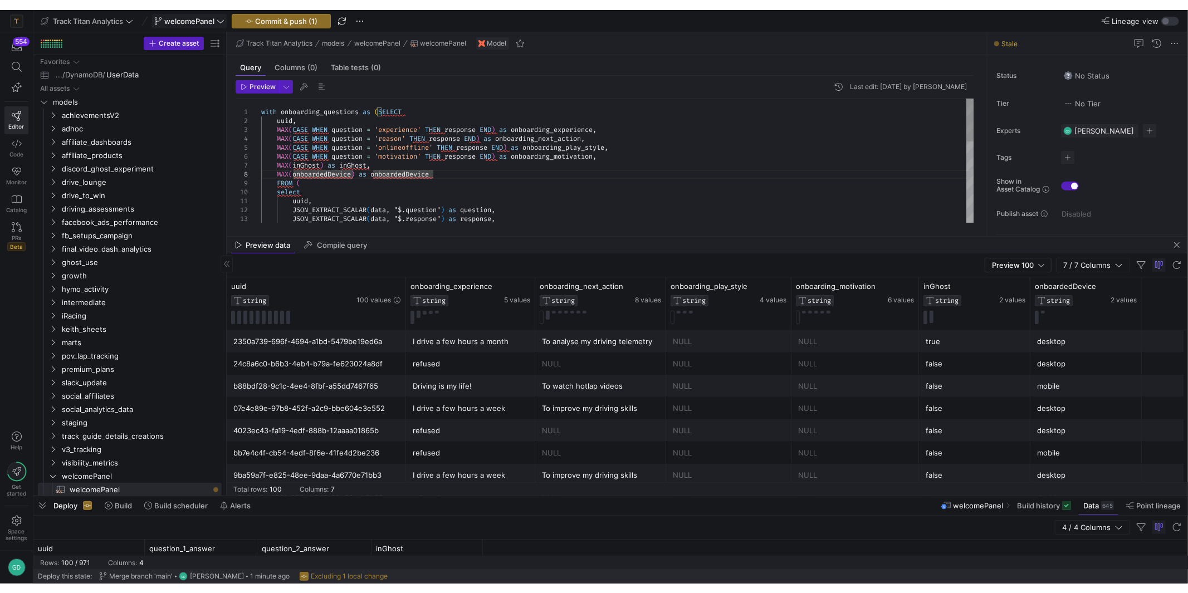
scroll to position [36, 255]
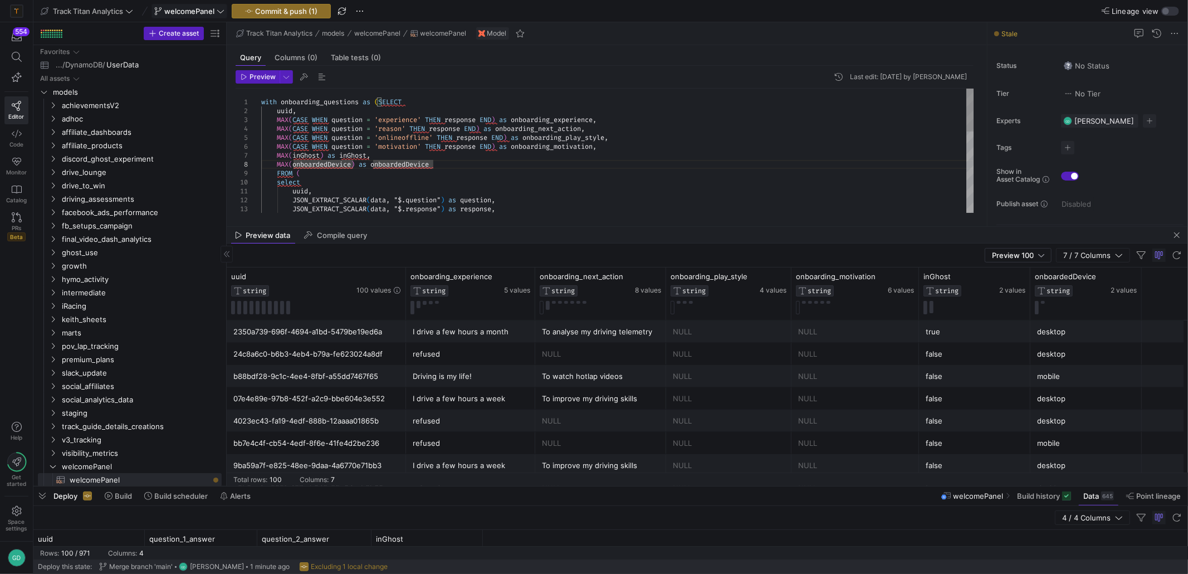
click at [694, 197] on div "uuid , JSON_EXTRACT_SCALAR ( data , "$.question" ) as question , JSON_EXTRACT_S…" at bounding box center [617, 267] width 713 height 357
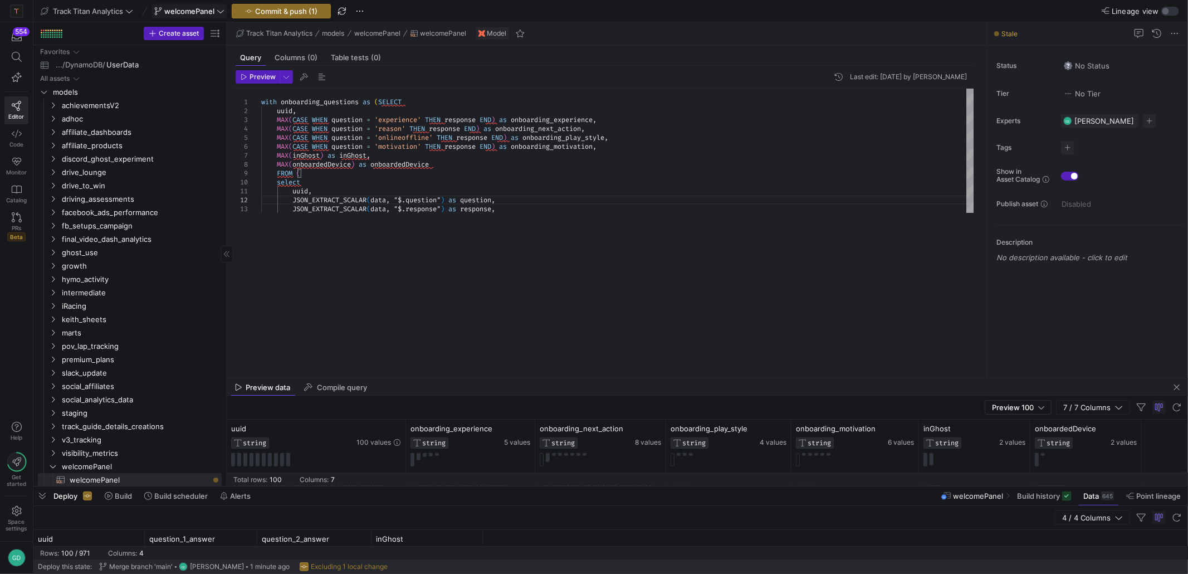
drag, startPoint x: 689, startPoint y: 226, endPoint x: 674, endPoint y: 328, distance: 103.1
click at [687, 379] on div at bounding box center [708, 378] width 962 height 1
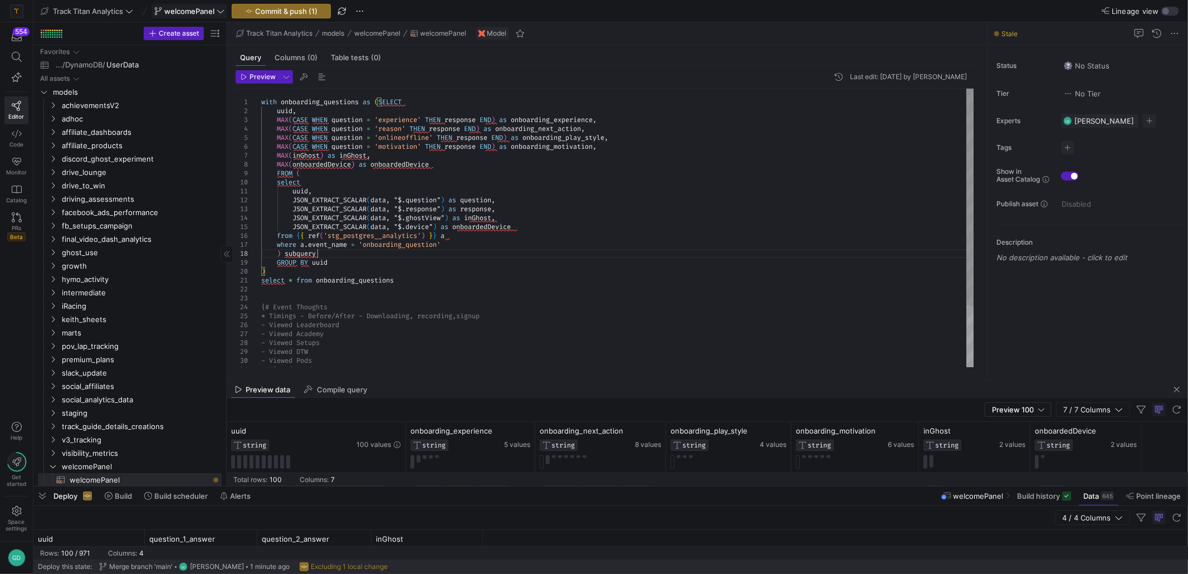
click at [648, 252] on div "uuid , JSON_EXTRACT_SCALAR ( data , "$.question" ) as question , JSON_EXTRACT_S…" at bounding box center [617, 267] width 713 height 357
click at [301, 14] on span "Commit & push (1)" at bounding box center [286, 11] width 62 height 9
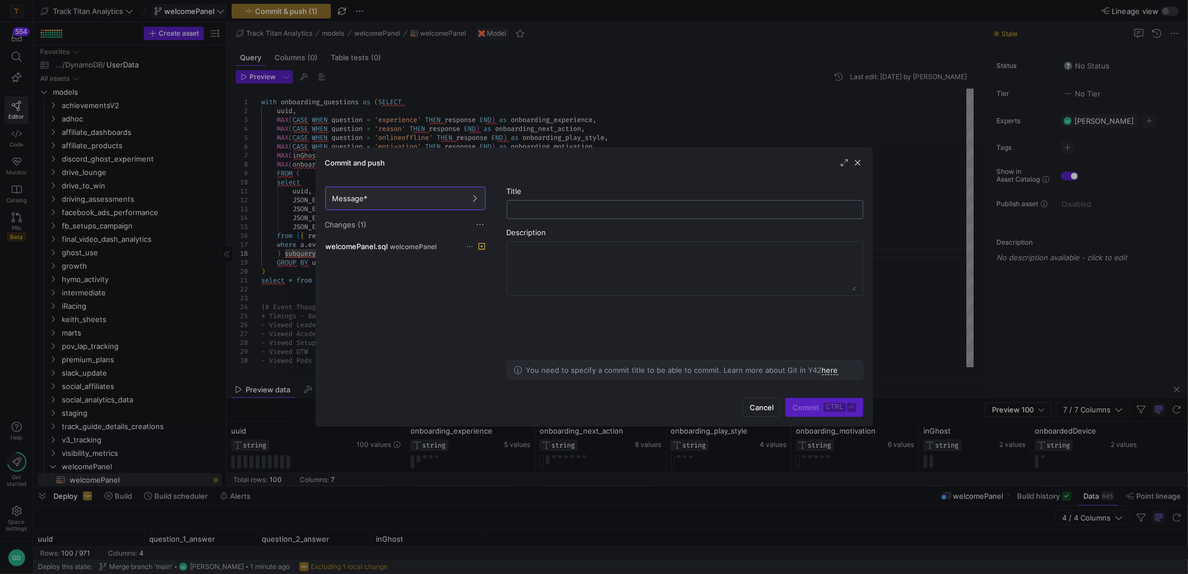
click at [603, 209] on input "text" at bounding box center [685, 209] width 338 height 9
type input "renaming_columns"
click at [805, 400] on span "submit" at bounding box center [824, 407] width 76 height 18
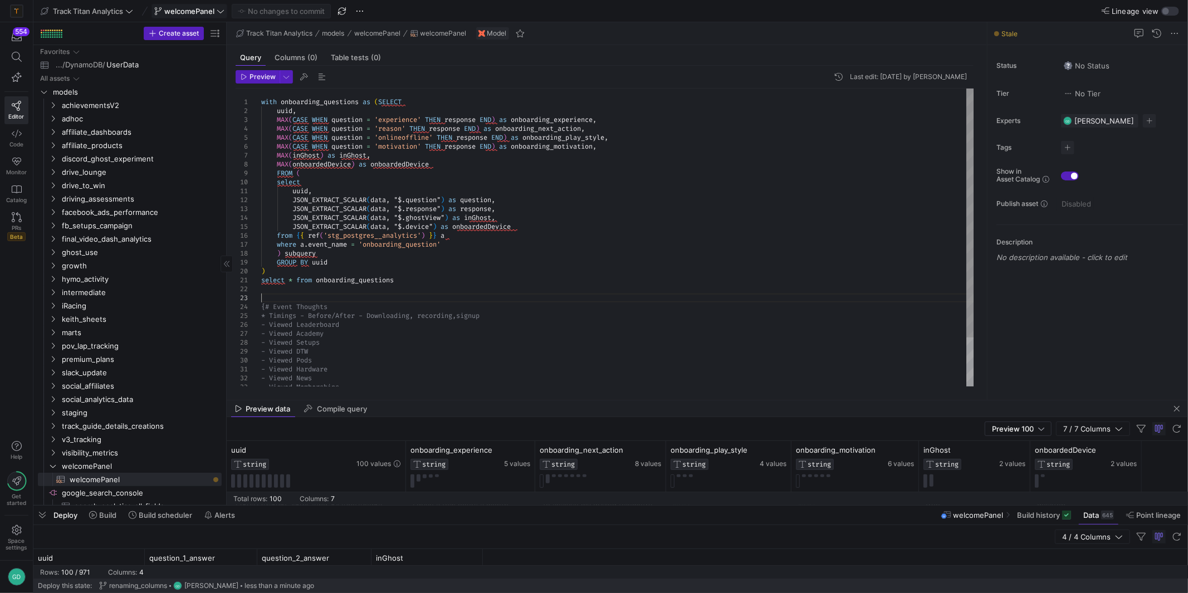
click at [520, 294] on div "uuid , JSON_EXTRACT_SCALAR ( data , "$.question" ) as question , JSON_EXTRACT_S…" at bounding box center [617, 267] width 713 height 357
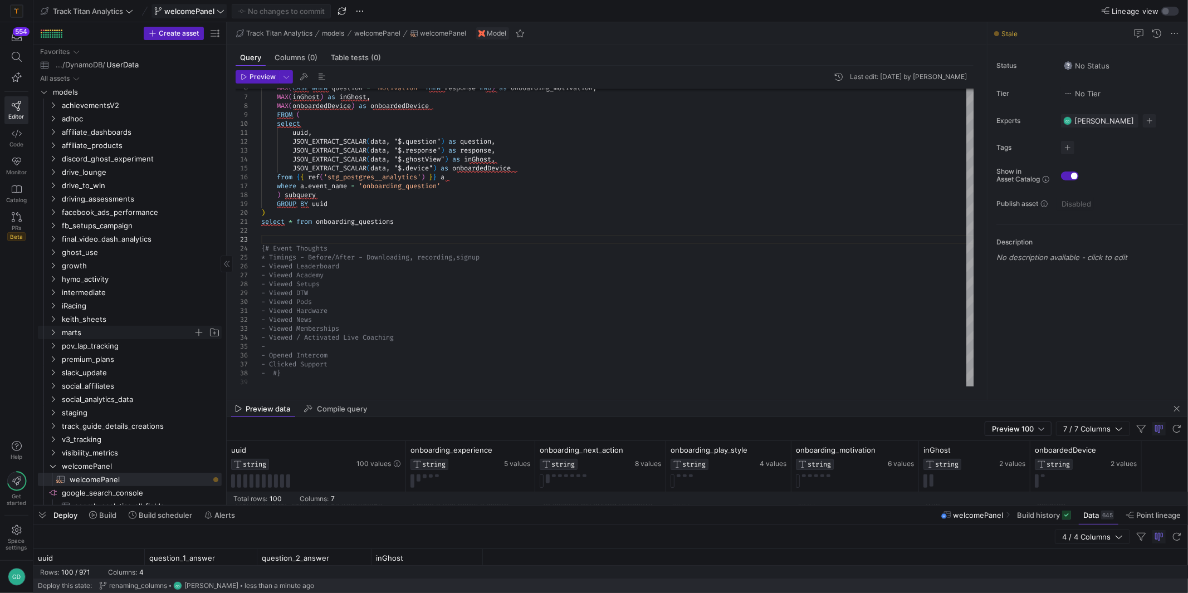
click at [64, 331] on span "marts" at bounding box center [127, 332] width 131 height 13
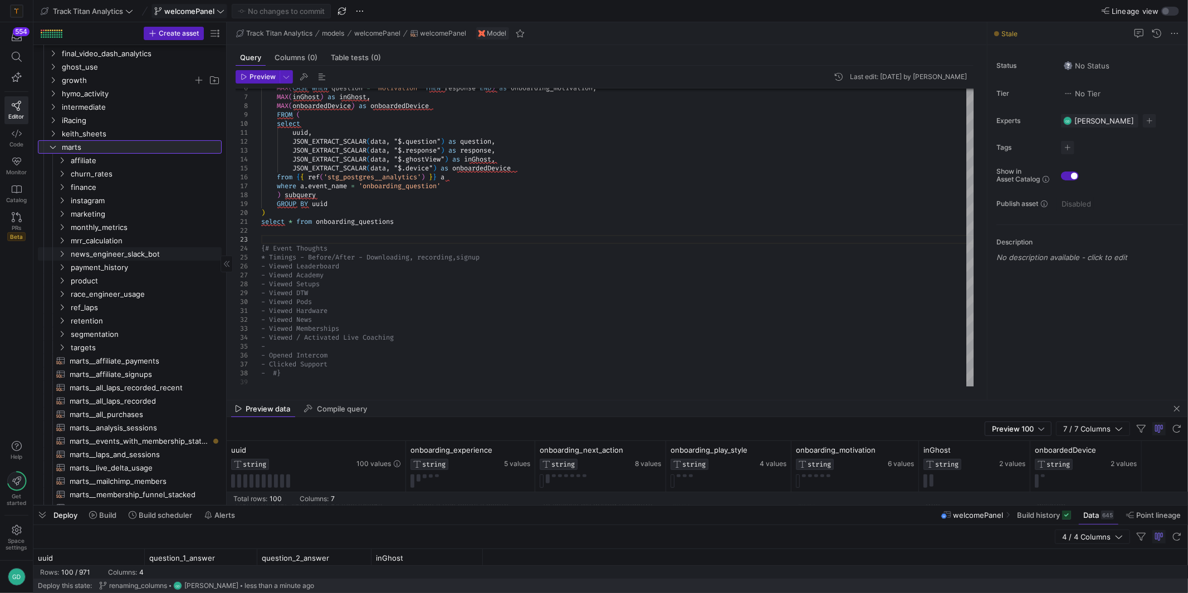
scroll to position [12, 0]
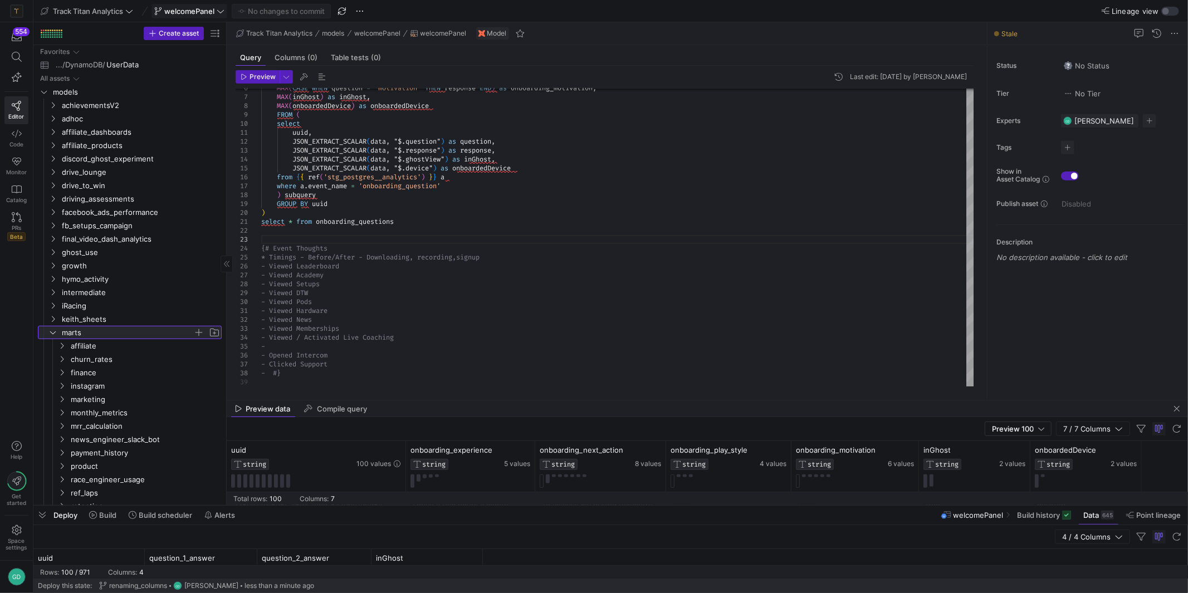
click at [60, 331] on span "marts" at bounding box center [134, 332] width 174 height 12
click at [64, 335] on span "marts" at bounding box center [127, 332] width 131 height 13
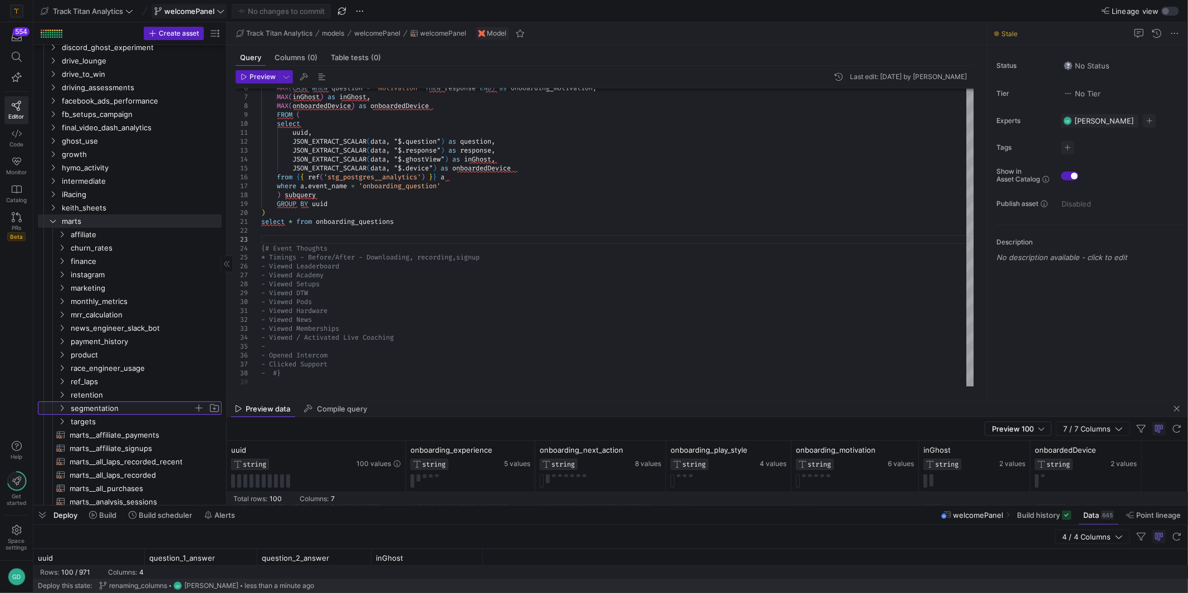
click at [112, 402] on link "segmentation" at bounding box center [130, 408] width 184 height 13
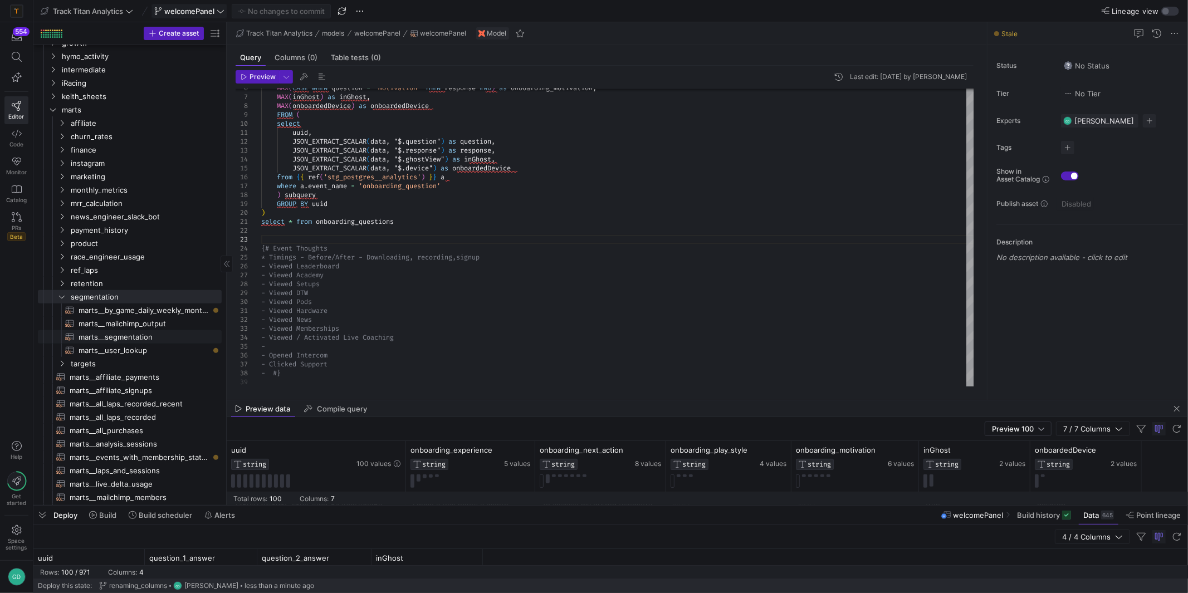
click at [129, 339] on span "marts__segmentation​​​​​​​​​​" at bounding box center [144, 337] width 130 height 13
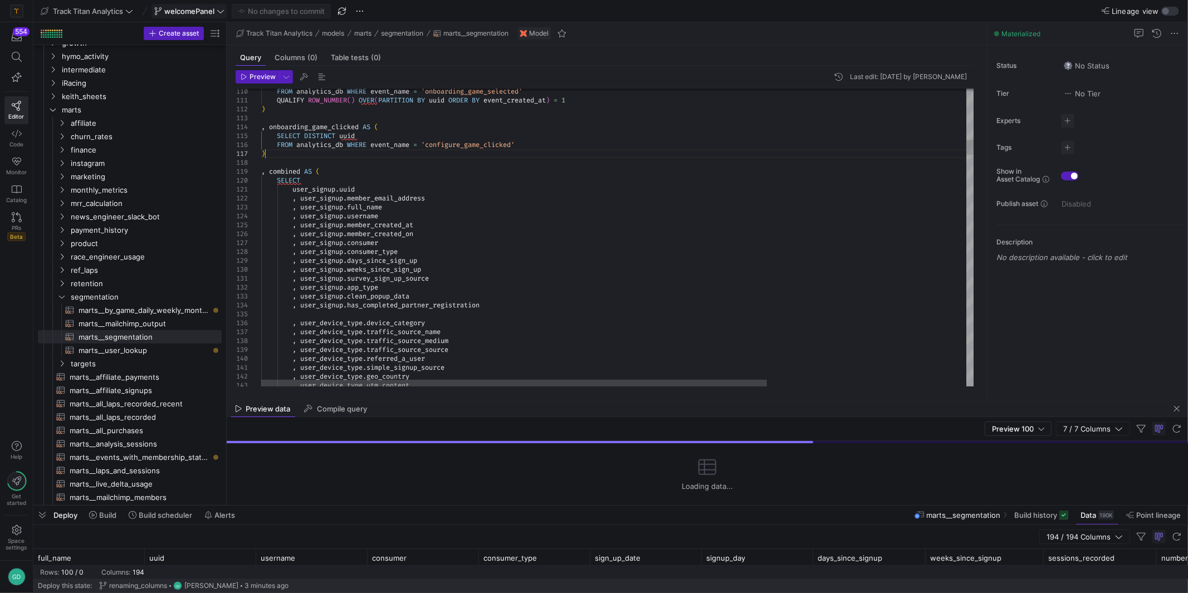
drag, startPoint x: 323, startPoint y: 156, endPoint x: 371, endPoint y: 158, distance: 47.9
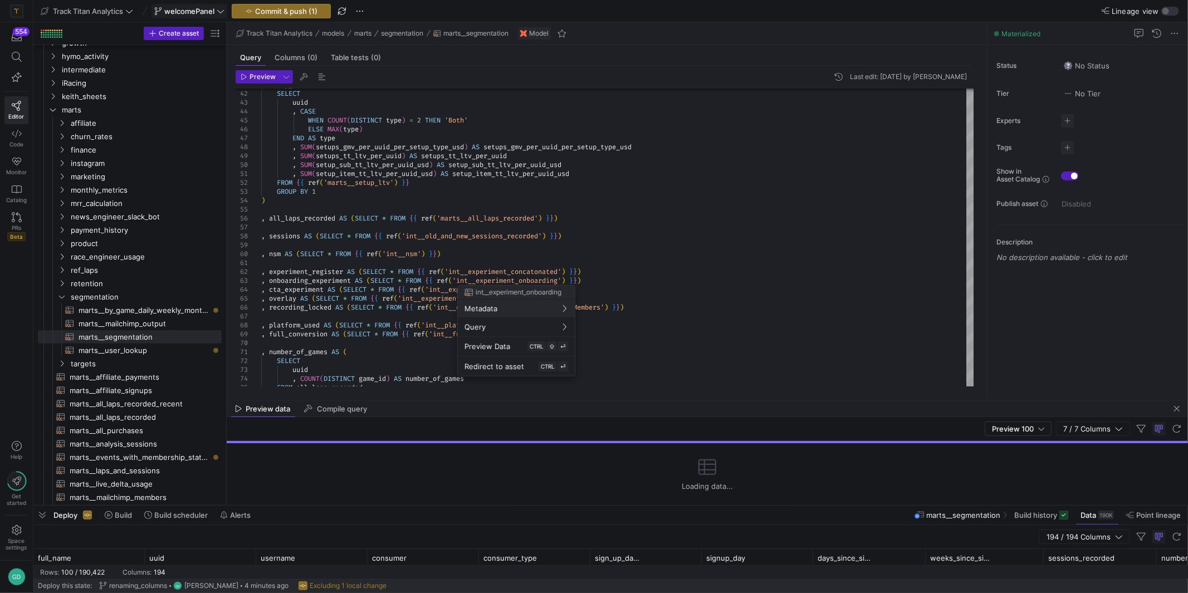
click at [414, 212] on div at bounding box center [594, 296] width 1188 height 593
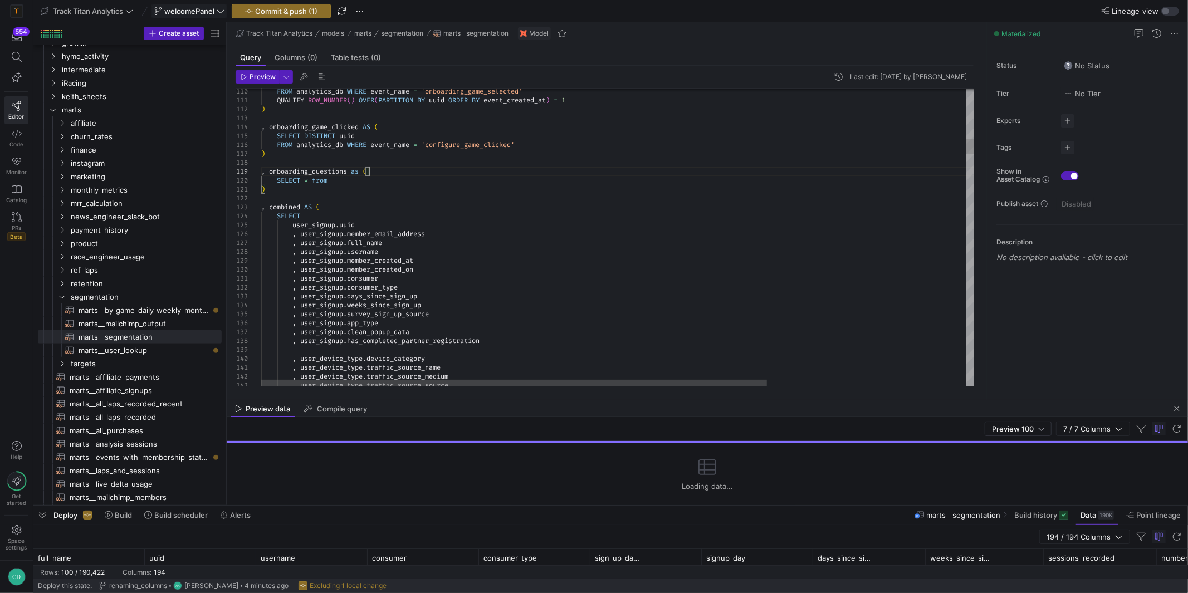
scroll to position [80, 71]
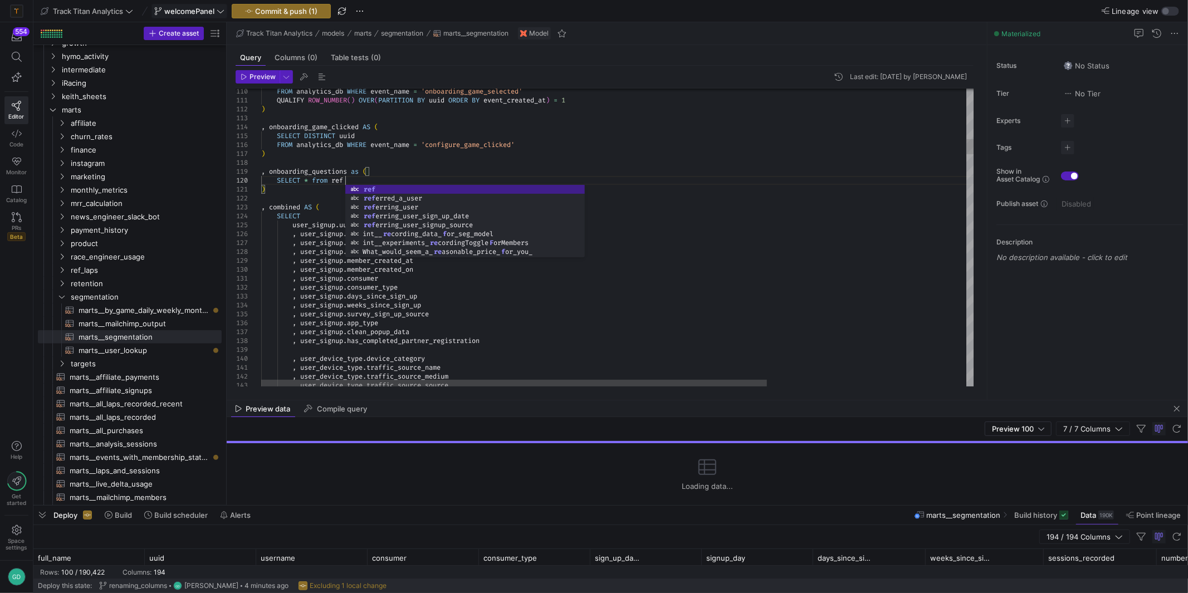
scroll to position [80, 82]
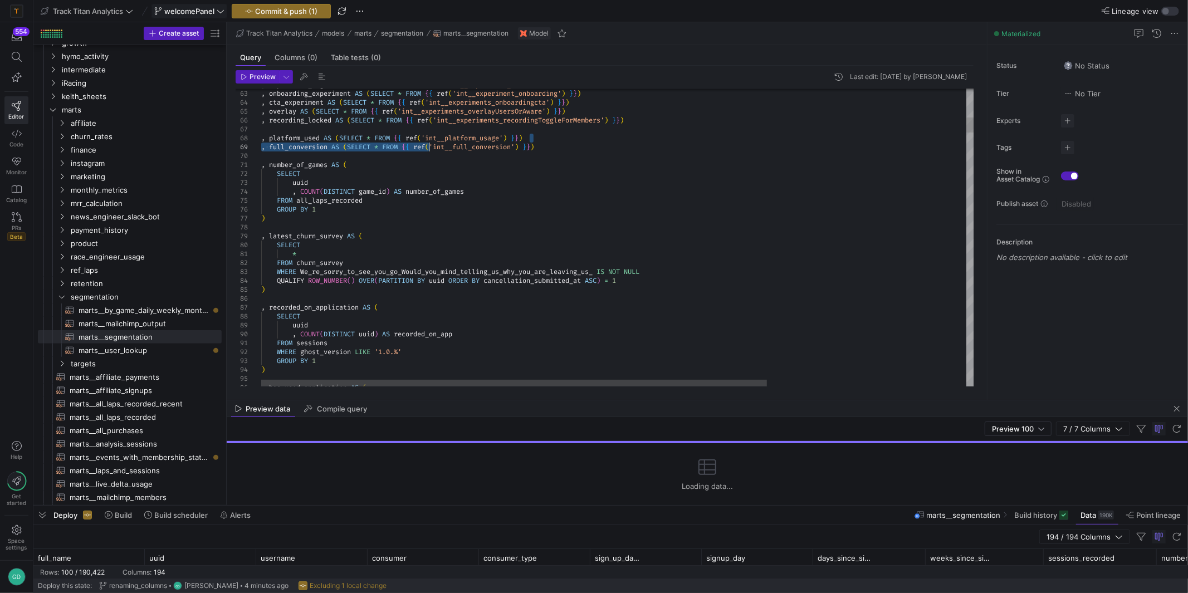
drag, startPoint x: 533, startPoint y: 138, endPoint x: 496, endPoint y: 137, distance: 36.2
drag, startPoint x: 526, startPoint y: 138, endPoint x: 397, endPoint y: 140, distance: 129.8
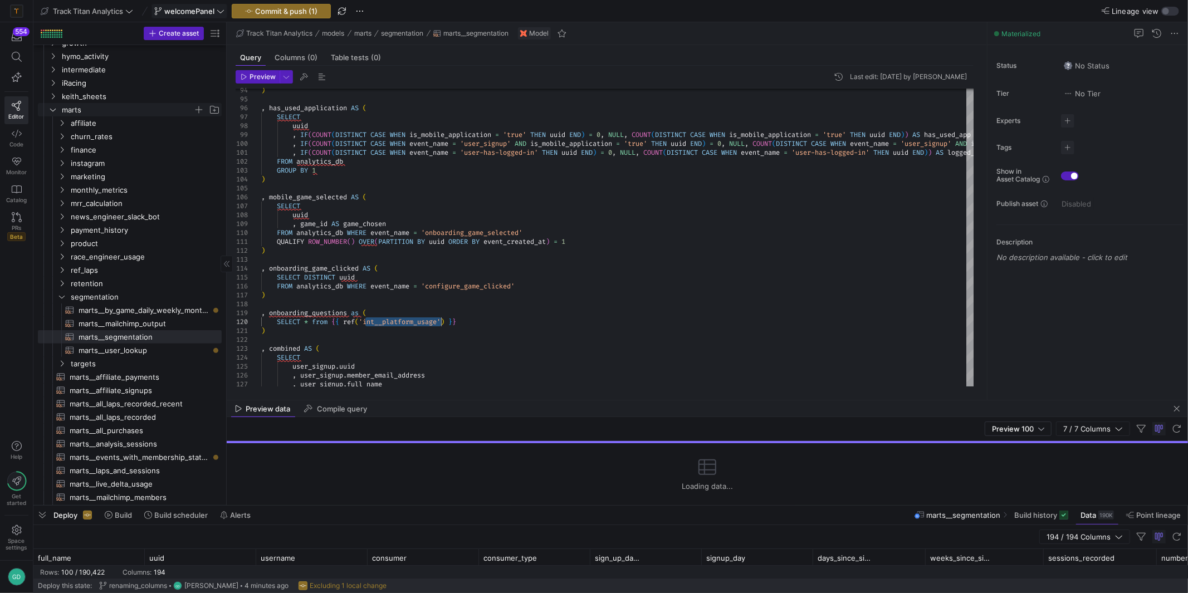
click at [80, 109] on span "marts" at bounding box center [127, 110] width 131 height 13
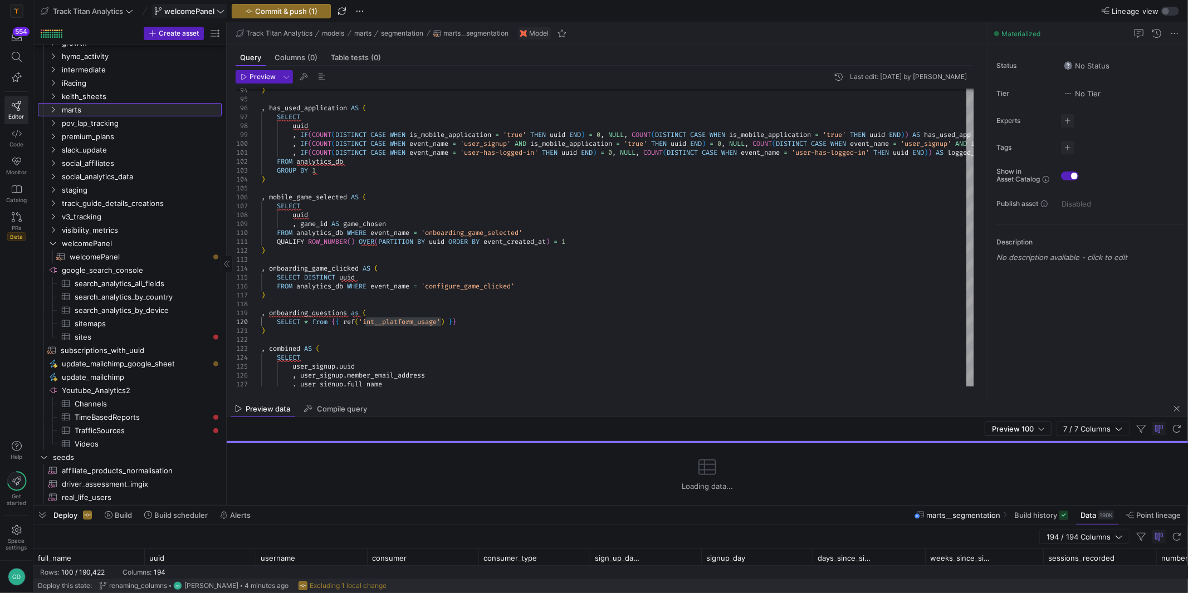
scroll to position [221, 0]
click at [119, 245] on span "welcomePanel" at bounding box center [127, 245] width 131 height 13
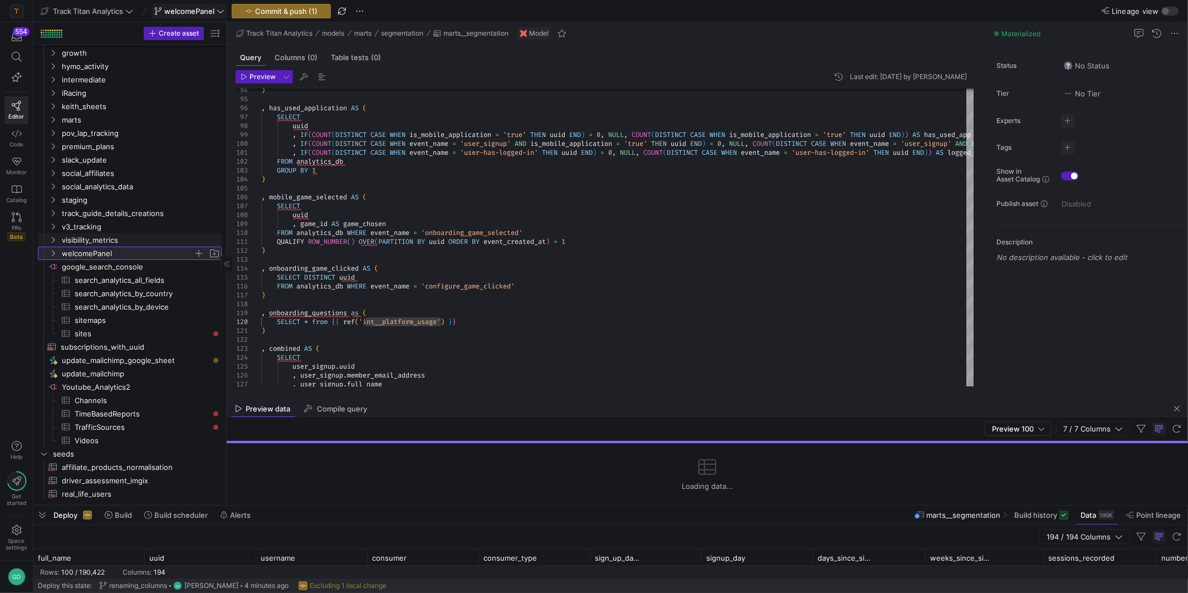
scroll to position [208, 0]
click at [119, 245] on span "visibility_metrics" at bounding box center [141, 241] width 158 height 13
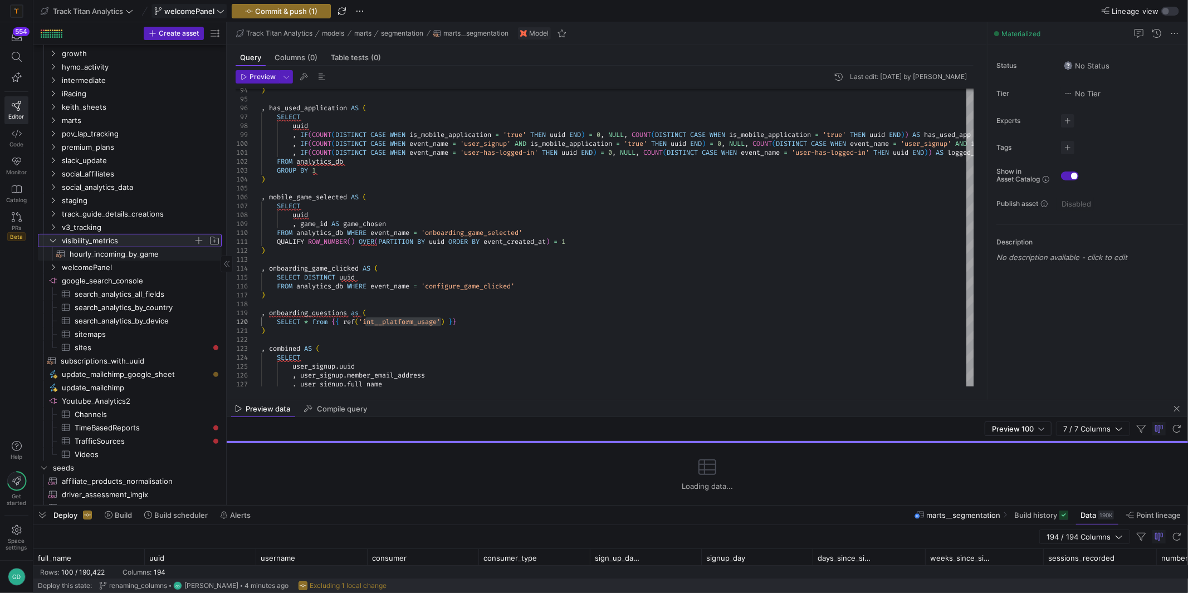
click at [113, 246] on span "visibility_metrics" at bounding box center [127, 241] width 131 height 13
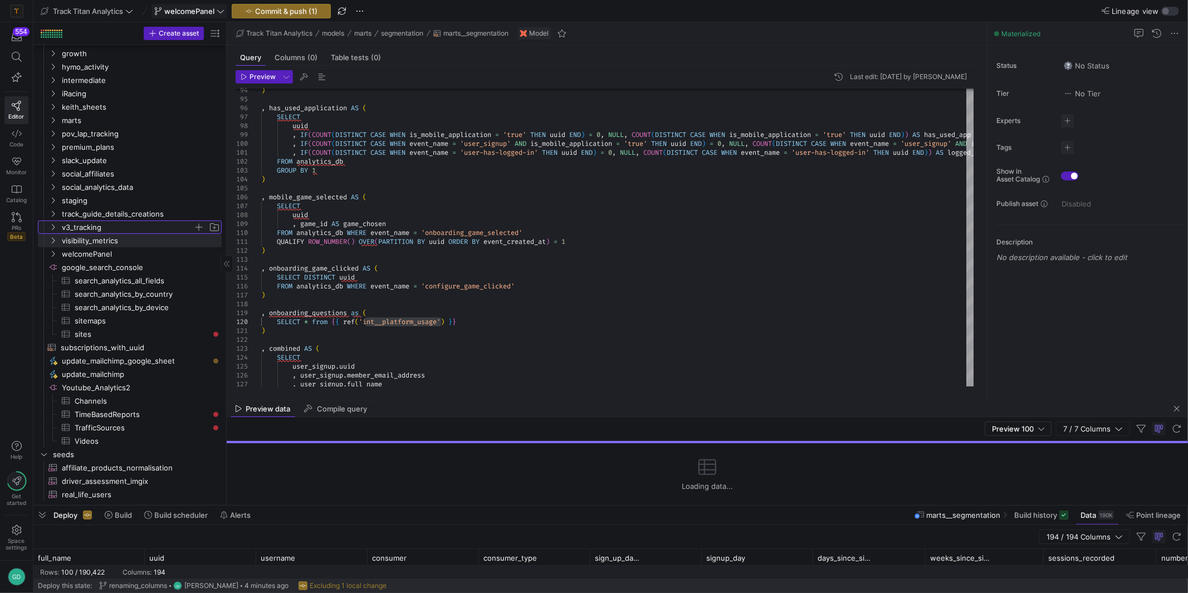
click at [94, 230] on span "v3_tracking" at bounding box center [127, 227] width 131 height 13
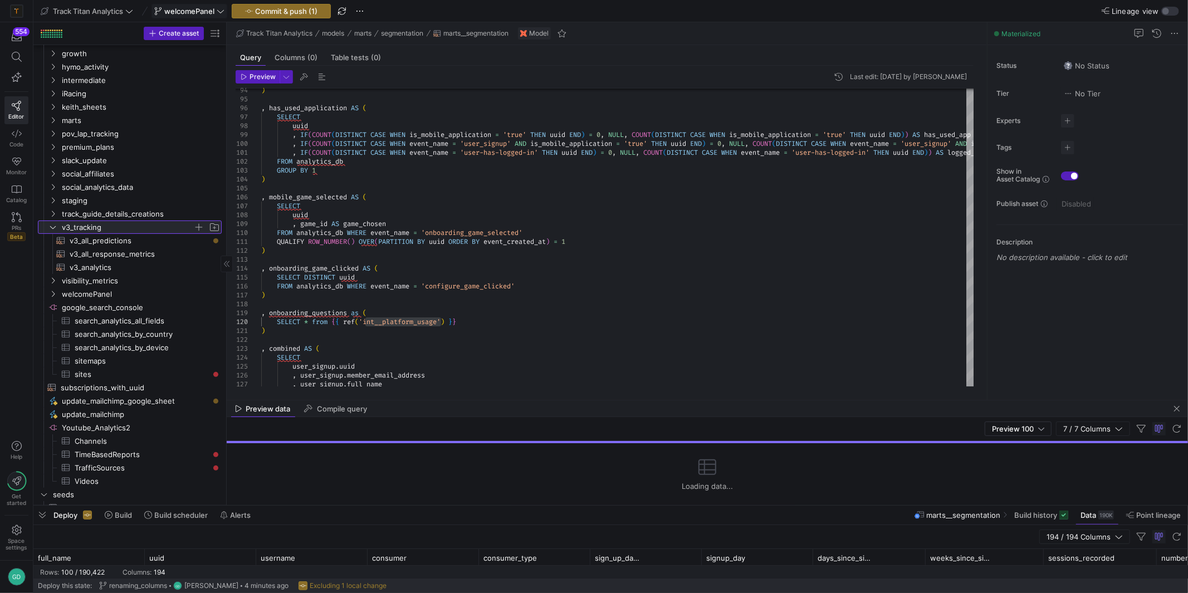
click at [101, 230] on span "v3_tracking" at bounding box center [127, 227] width 131 height 13
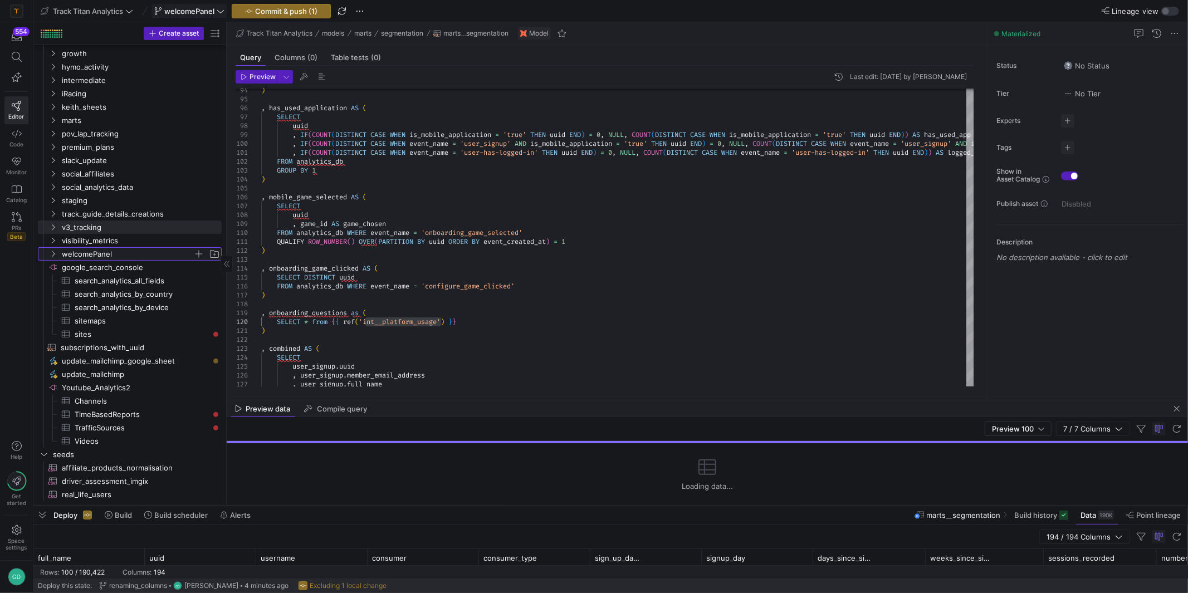
click at [94, 257] on span "welcomePanel" at bounding box center [127, 254] width 131 height 13
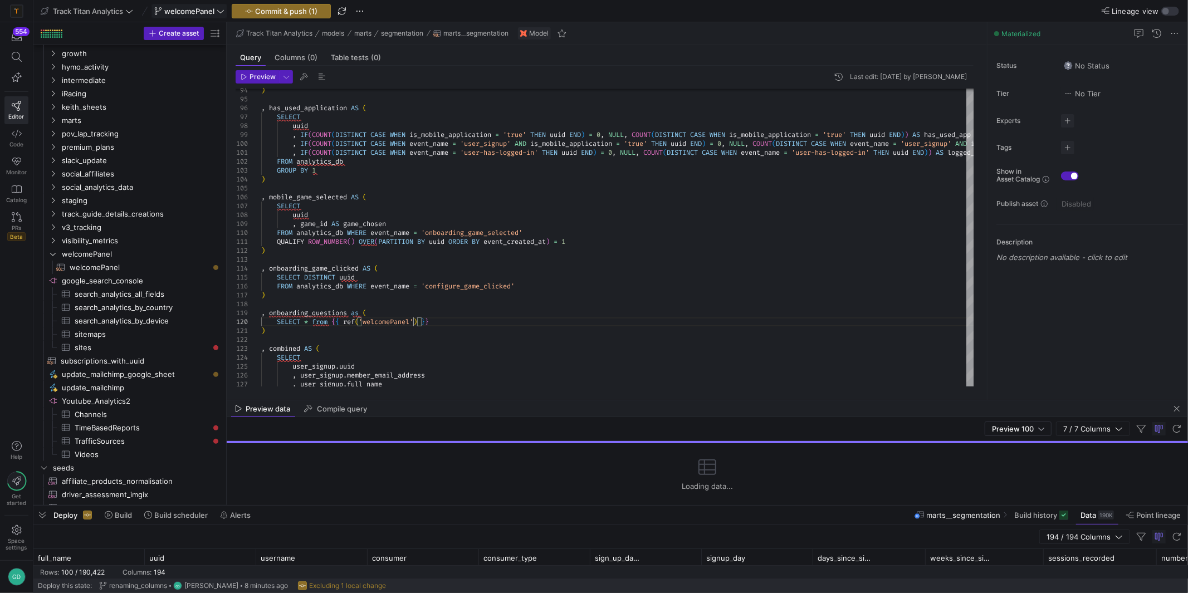
type textarea "QUALIFY ROW_NUMBER() OVER(PARTITION BY uuid ORDER BY event_created_at) = 1 ) , …"
